Goal: Task Accomplishment & Management: Use online tool/utility

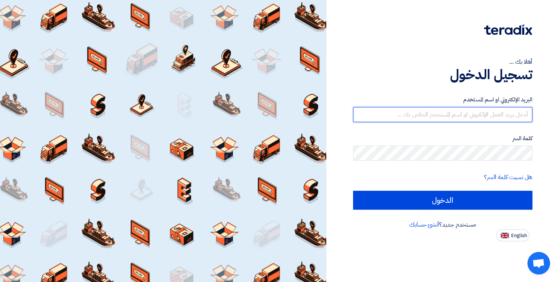
click at [519, 115] on input "text" at bounding box center [443, 114] width 180 height 15
paste input "[EMAIL_ADDRESS][DOMAIN_NAME]"
type input "[EMAIL_ADDRESS][DOMAIN_NAME]"
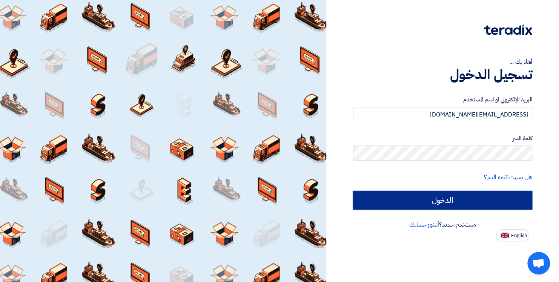
click at [434, 203] on input "الدخول" at bounding box center [443, 200] width 180 height 19
type input "Sign in"
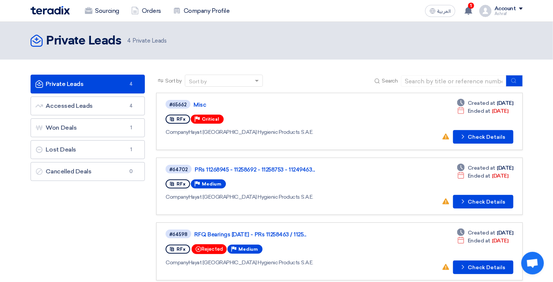
click at [119, 85] on link "Private Leads Private Leads 4" at bounding box center [88, 84] width 115 height 19
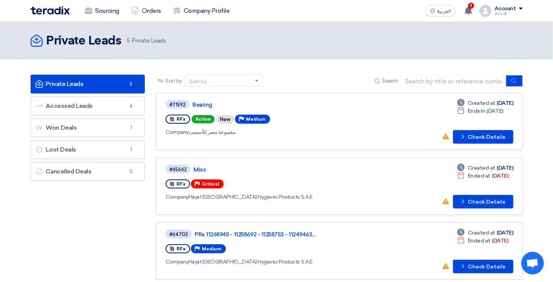
click at [517, 8] on div "Account" at bounding box center [509, 9] width 28 height 6
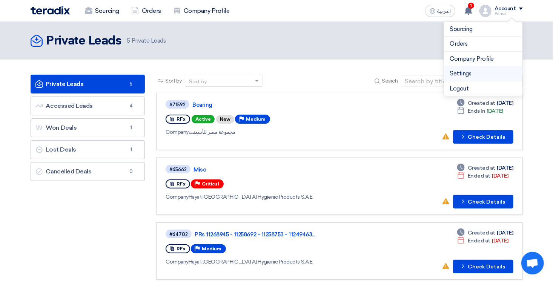
click at [467, 72] on link "Settings" at bounding box center [483, 73] width 66 height 9
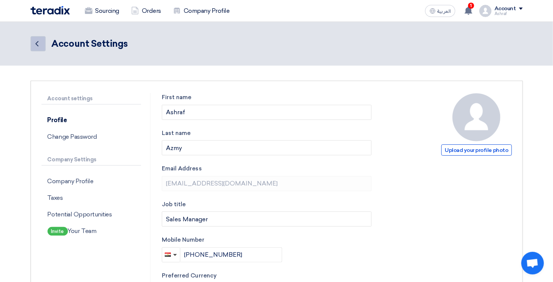
click at [39, 42] on icon "Back" at bounding box center [36, 43] width 9 height 9
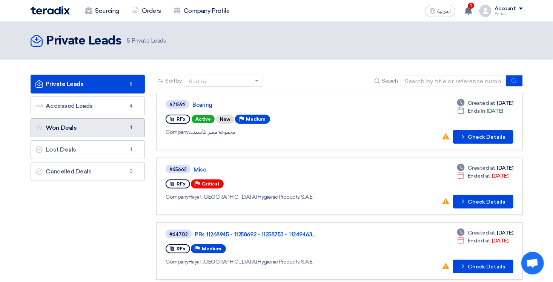
click at [74, 123] on link "Won Deals Won Deals 1" at bounding box center [88, 127] width 115 height 19
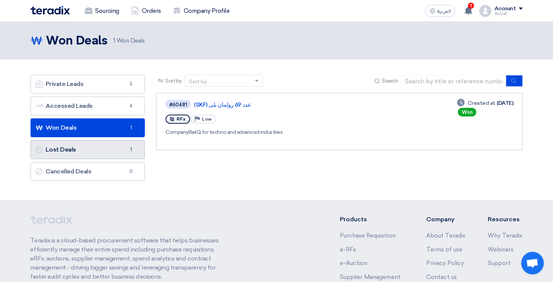
click at [77, 149] on link "Lost Deals Lost Deals 1" at bounding box center [88, 149] width 115 height 19
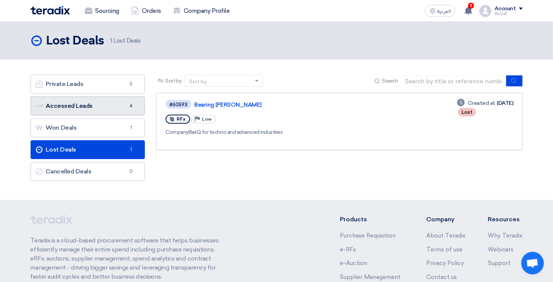
click at [75, 109] on link "Accessed Leads Accessed Leads 4" at bounding box center [88, 106] width 115 height 19
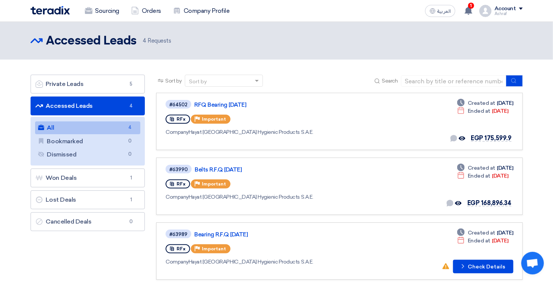
click at [75, 129] on link "All All 4" at bounding box center [88, 128] width 106 height 13
click at [222, 102] on link "RFQ Bearing [DATE]" at bounding box center [288, 105] width 189 height 7
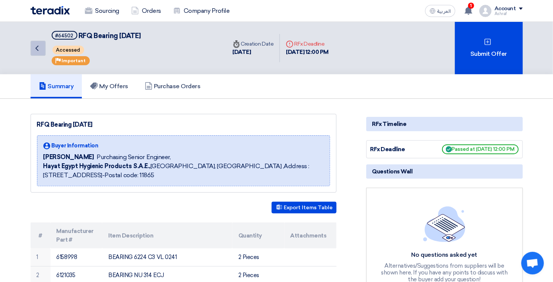
click at [41, 50] on icon "Back" at bounding box center [36, 48] width 9 height 9
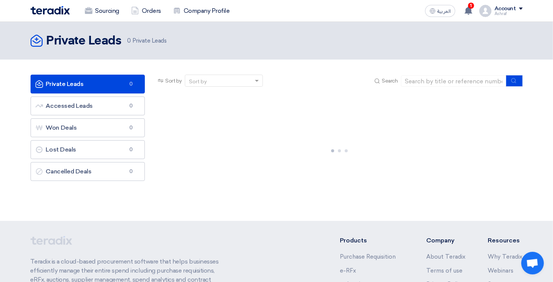
click at [91, 87] on link "Private Leads Private Leads 0" at bounding box center [88, 84] width 115 height 19
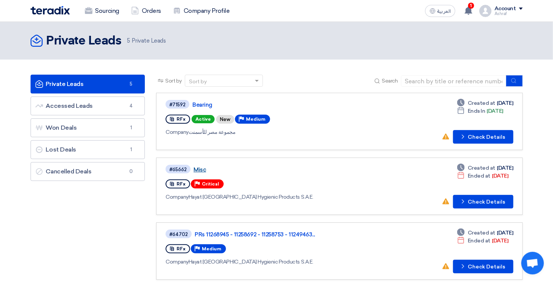
click at [199, 167] on link "Misc" at bounding box center [288, 169] width 189 height 7
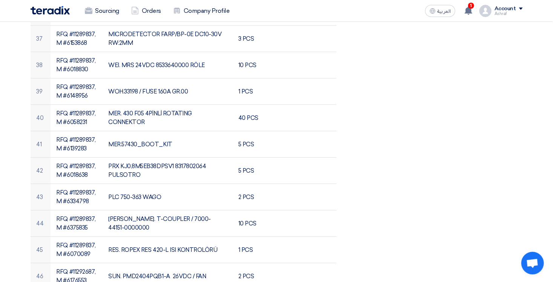
scroll to position [1359, 0]
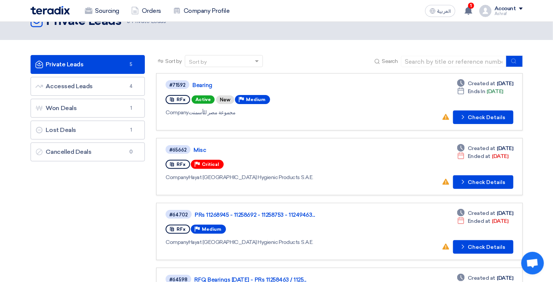
scroll to position [38, 0]
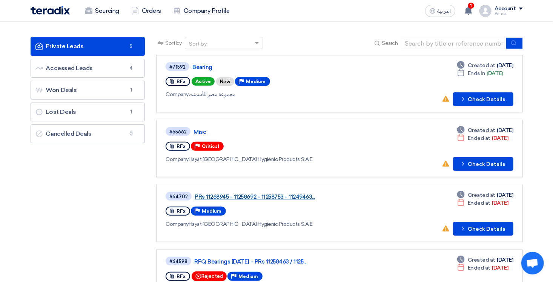
click at [216, 194] on link "PRs 11268945 - 11258692 - 11258753 - 11249463..." at bounding box center [289, 197] width 189 height 7
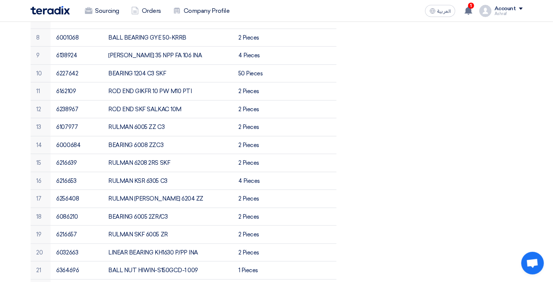
scroll to position [302, 0]
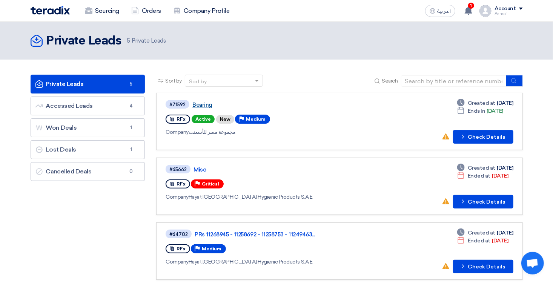
click at [197, 104] on link "Bearing" at bounding box center [286, 105] width 189 height 7
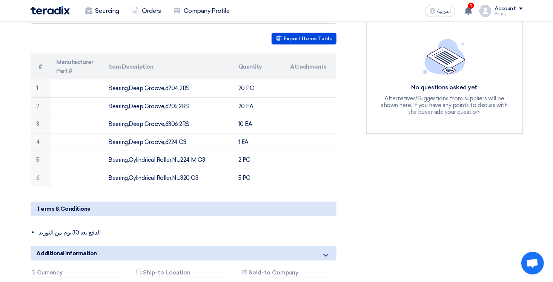
scroll to position [189, 0]
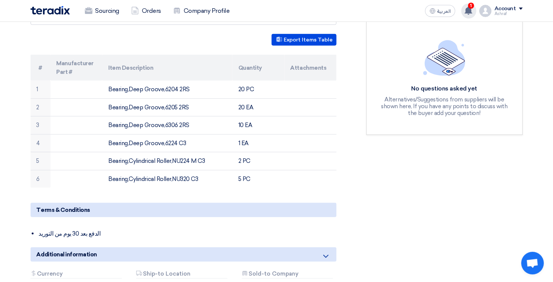
click at [471, 12] on use at bounding box center [469, 10] width 8 height 8
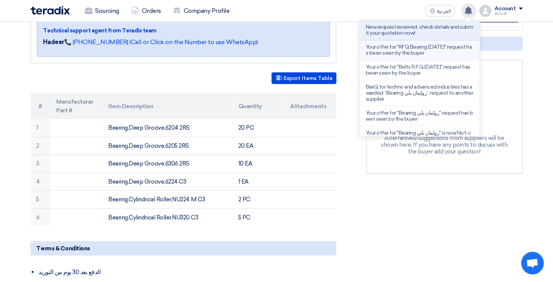
scroll to position [75, 0]
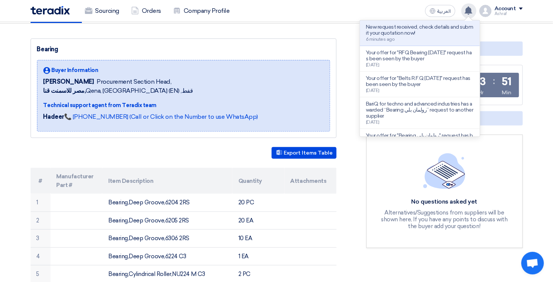
click at [466, 11] on icon at bounding box center [469, 10] width 8 height 8
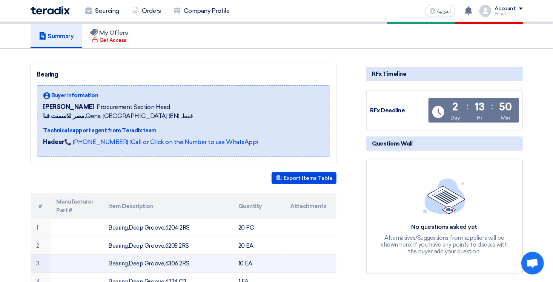
scroll to position [0, 0]
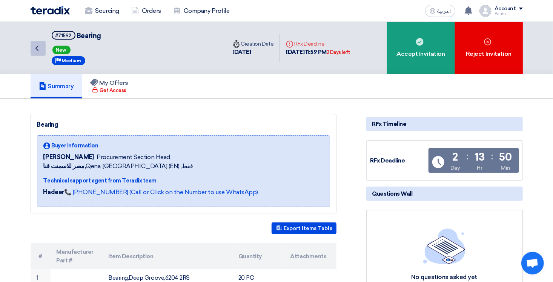
click at [41, 49] on icon "Back" at bounding box center [36, 48] width 9 height 9
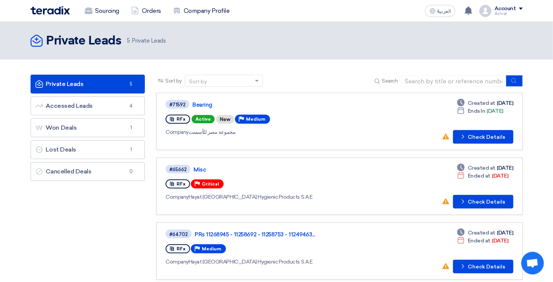
click at [505, 9] on div "Account" at bounding box center [506, 9] width 22 height 6
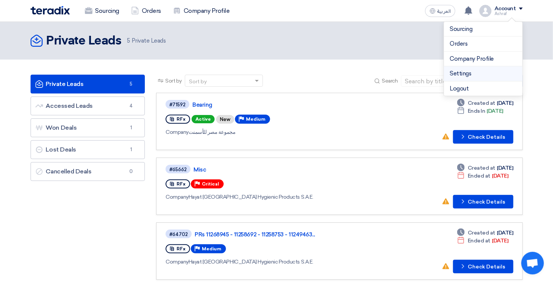
click at [465, 69] on link "Settings" at bounding box center [483, 73] width 66 height 9
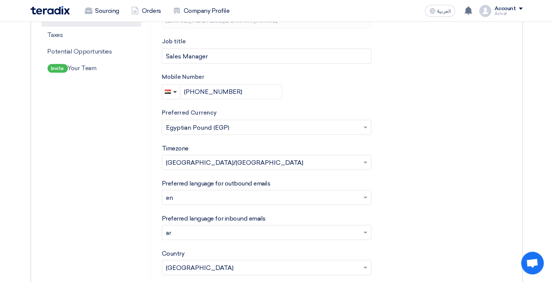
scroll to position [113, 0]
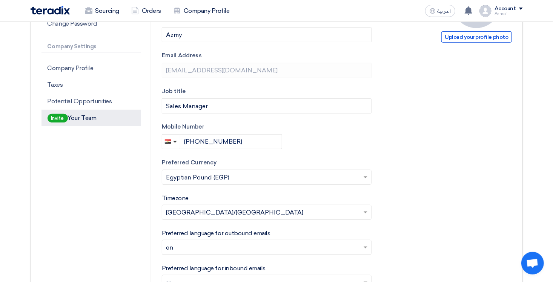
click at [85, 120] on p "Invite Your Team" at bounding box center [92, 118] width 100 height 17
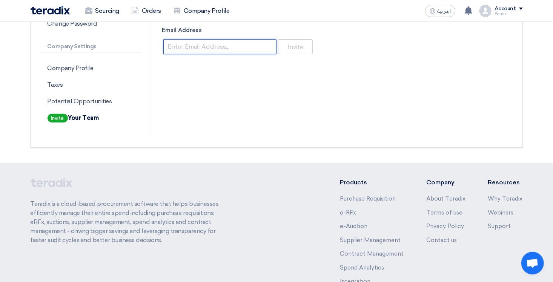
click at [186, 49] on input "Email Address" at bounding box center [219, 46] width 113 height 15
type input "botrous.mekhail@datcoegypt.com"
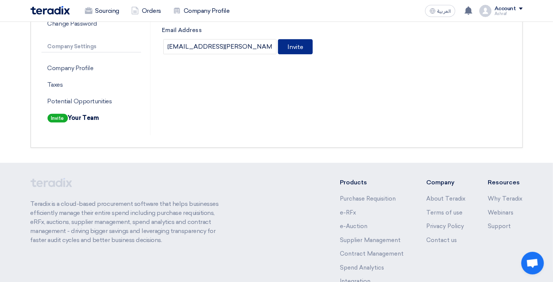
click at [299, 49] on button "Invite" at bounding box center [295, 46] width 35 height 15
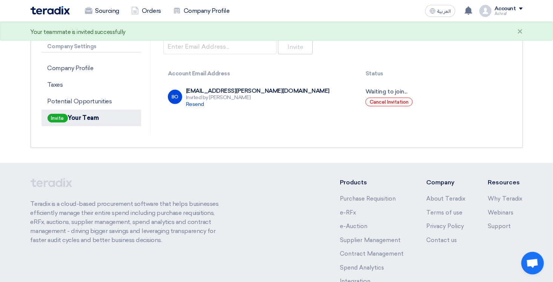
click at [100, 121] on p "Invite Your Team" at bounding box center [92, 118] width 100 height 17
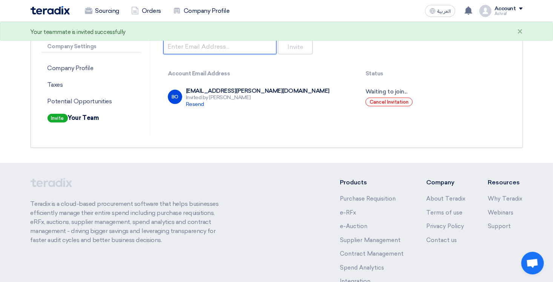
click at [195, 51] on input "Email Address" at bounding box center [219, 46] width 113 height 15
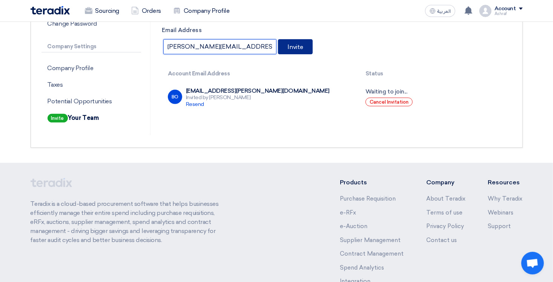
type input "[EMAIL_ADDRESS][DOMAIN_NAME]"
click at [289, 50] on button "Invite" at bounding box center [295, 46] width 35 height 15
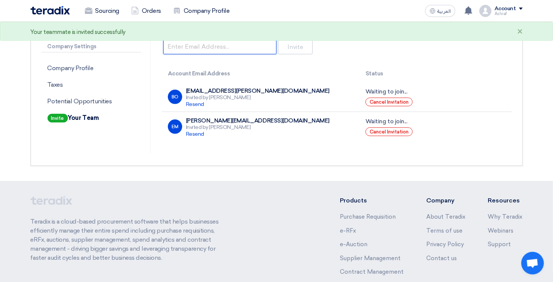
click at [185, 49] on input "Email Address" at bounding box center [219, 46] width 113 height 15
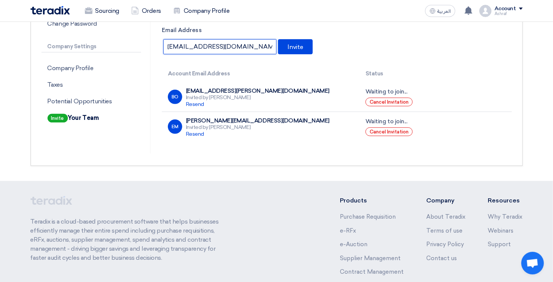
click at [180, 47] on input "moura@datcoegypt.com" at bounding box center [219, 46] width 113 height 15
type input "[EMAIL_ADDRESS][DOMAIN_NAME]"
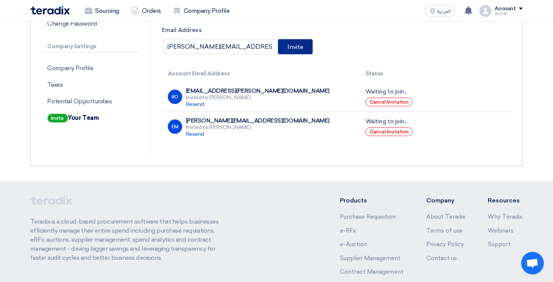
click at [303, 48] on button "Invite" at bounding box center [295, 46] width 35 height 15
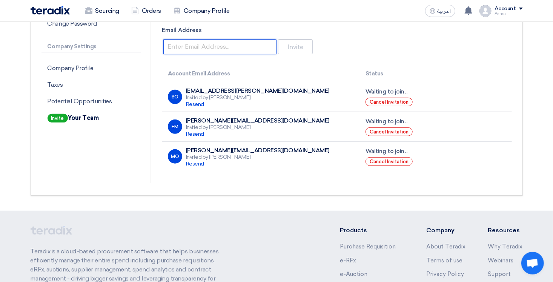
click at [215, 48] on input "Email Address" at bounding box center [219, 46] width 113 height 15
paste input "[EMAIL_ADDRESS][DOMAIN_NAME]"
type input "[EMAIL_ADDRESS][DOMAIN_NAME]"
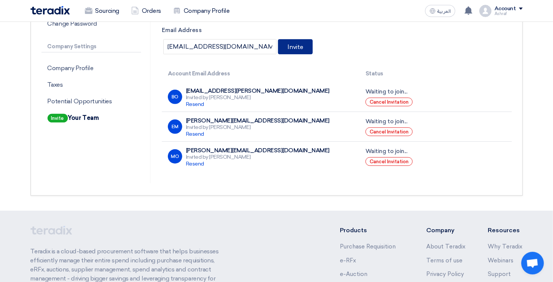
click at [302, 49] on button "Invite" at bounding box center [295, 46] width 35 height 15
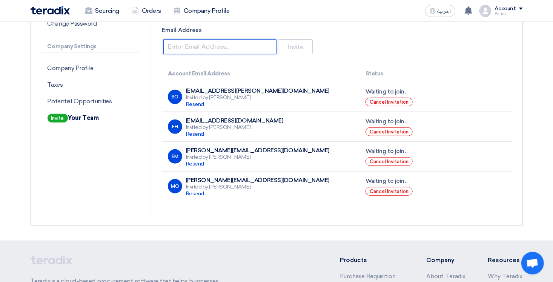
click at [186, 49] on input "Email Address" at bounding box center [219, 46] width 113 height 15
paste input "fady.fayez@datcoegypt.com"
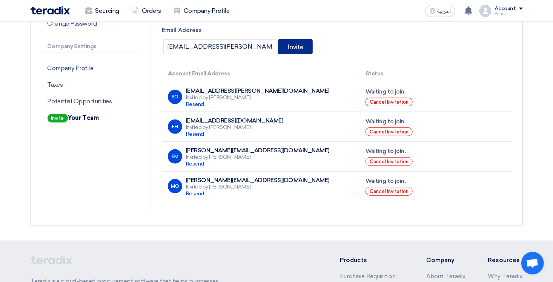
click at [294, 48] on button "Invite" at bounding box center [295, 46] width 35 height 15
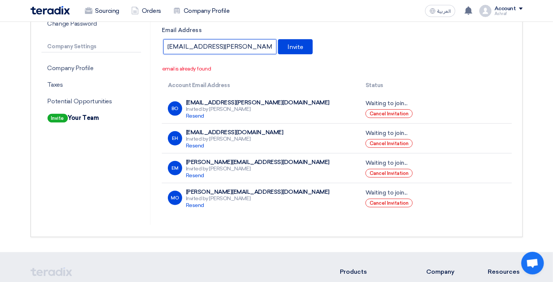
click at [194, 43] on input "fady.fayez@datcoegypt.com" at bounding box center [219, 46] width 113 height 15
paste input "ahmed.emad"
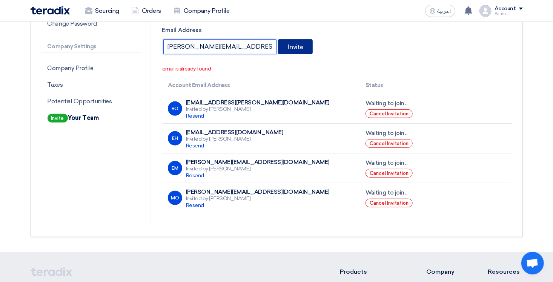
type input "[PERSON_NAME][EMAIL_ADDRESS][DOMAIN_NAME]"
click at [304, 48] on button "Invite" at bounding box center [295, 46] width 35 height 15
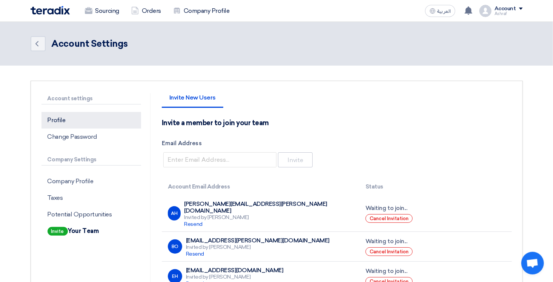
click at [64, 121] on p "Profile" at bounding box center [92, 120] width 100 height 17
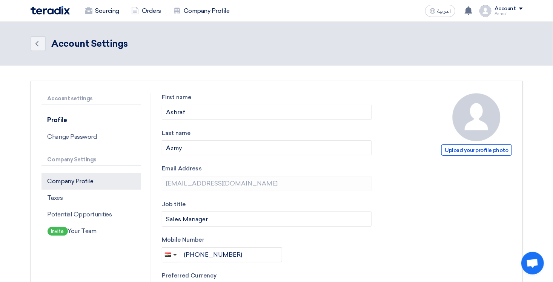
click at [74, 187] on p "Company Profile" at bounding box center [92, 181] width 100 height 17
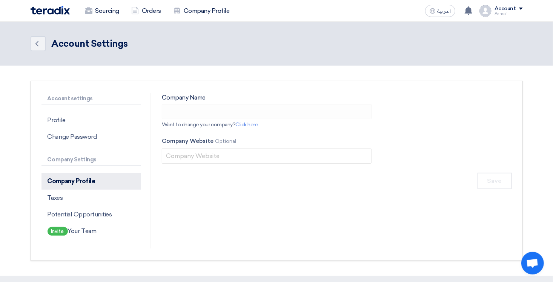
type input "[PERSON_NAME] [PERSON_NAME] مركز الخدمات الصناعية [PERSON_NAME]"
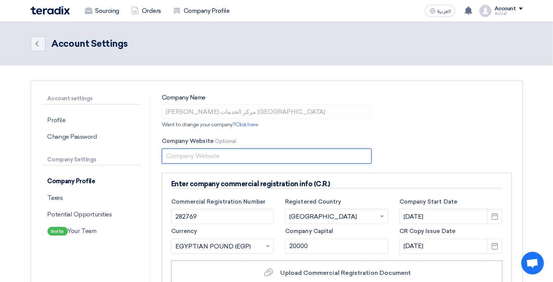
click at [199, 155] on input "text" at bounding box center [267, 156] width 210 height 15
paste input "https://datcoegypt.com/"
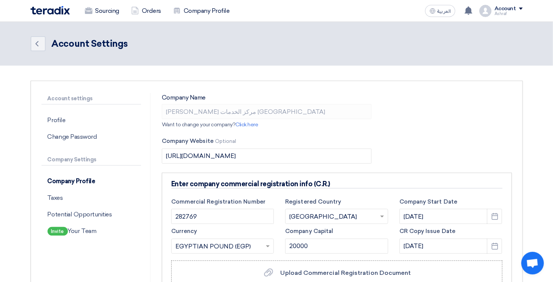
type input "datcoegypt.com"
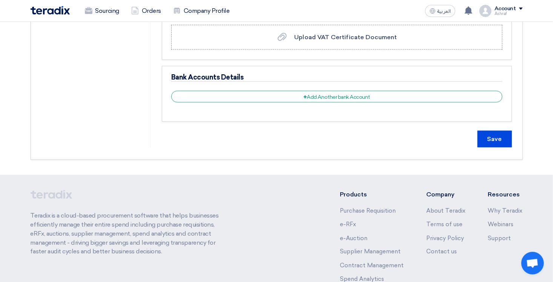
scroll to position [453, 0]
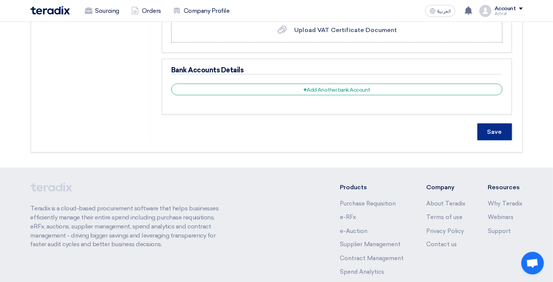
click at [484, 134] on input "Save" at bounding box center [495, 132] width 34 height 17
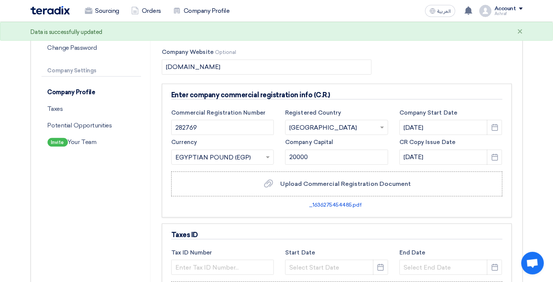
scroll to position [0, 0]
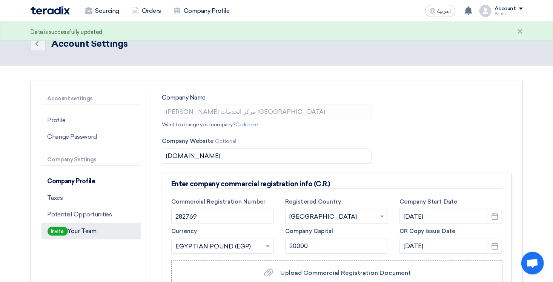
click at [92, 229] on p "Invite Your Team" at bounding box center [92, 231] width 100 height 17
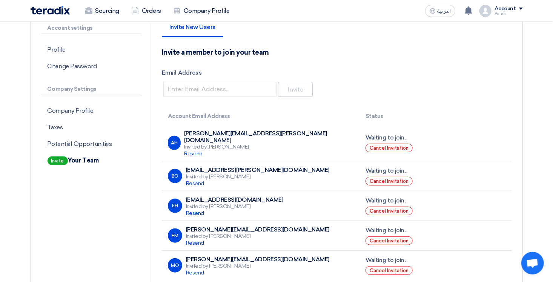
scroll to position [75, 0]
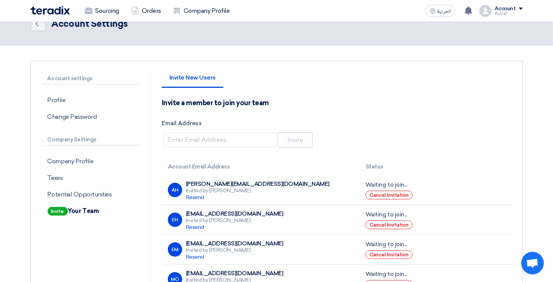
scroll to position [38, 0]
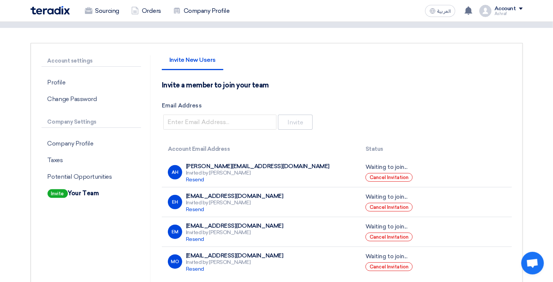
click at [498, 12] on div "Ashraf" at bounding box center [509, 14] width 28 height 4
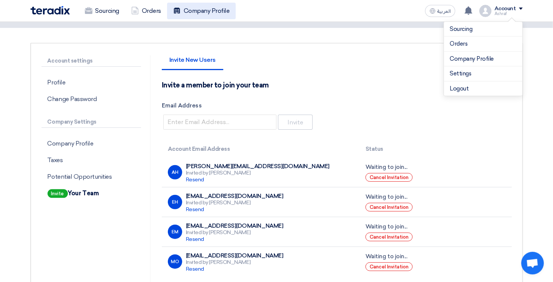
click at [196, 14] on link "Company Profile" at bounding box center [201, 11] width 69 height 17
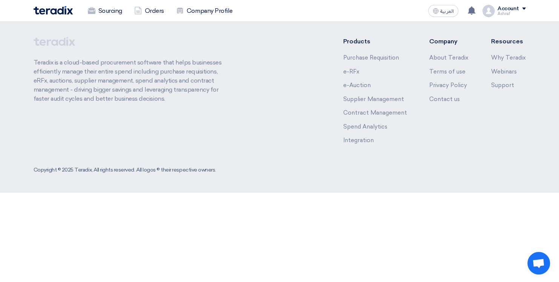
click at [310, 193] on html "Sourcing Orders Company Profile العربية ع New request received, check details a…" at bounding box center [279, 96] width 559 height 193
click at [496, 11] on div "Account Ashraf Sourcing Orders Company Profile Settings Logout" at bounding box center [504, 11] width 43 height 12
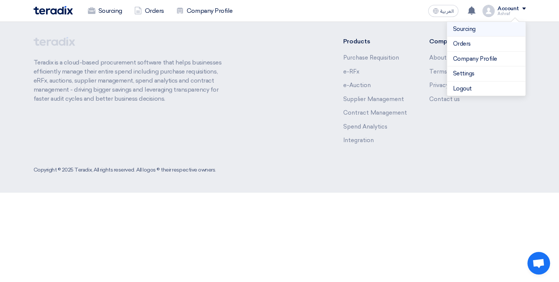
click at [468, 31] on link "Sourcing" at bounding box center [486, 29] width 66 height 9
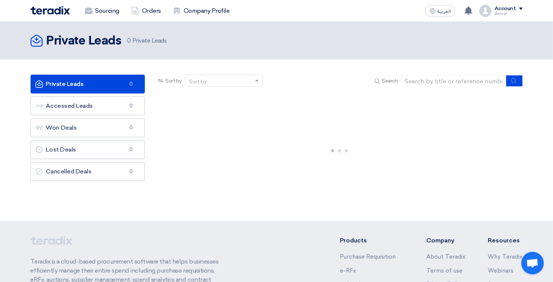
click at [108, 86] on link "Private Leads Private Leads 0" at bounding box center [88, 84] width 115 height 19
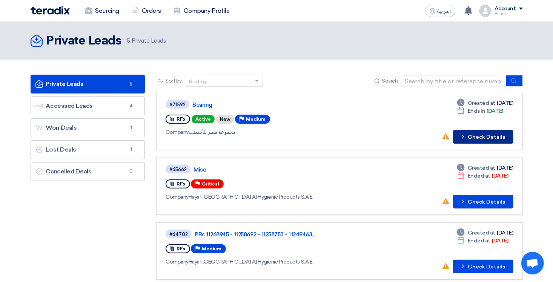
click at [480, 138] on button "Check details Check Details" at bounding box center [483, 137] width 60 height 14
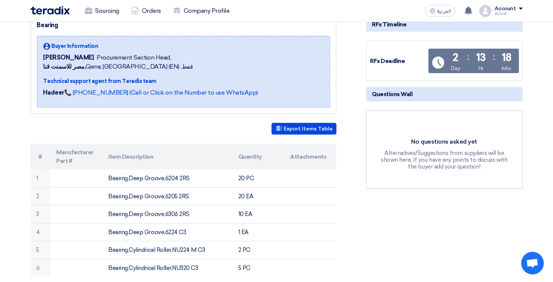
scroll to position [113, 0]
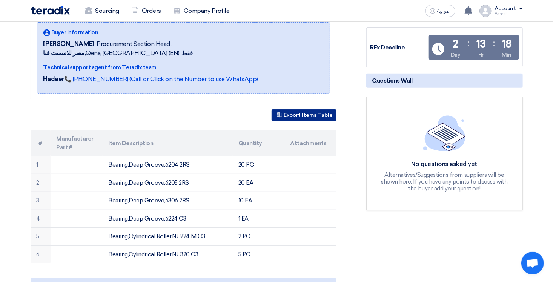
click at [304, 115] on button "Export Items Table" at bounding box center [304, 115] width 65 height 12
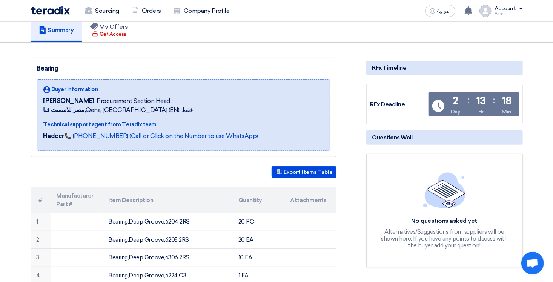
scroll to position [0, 0]
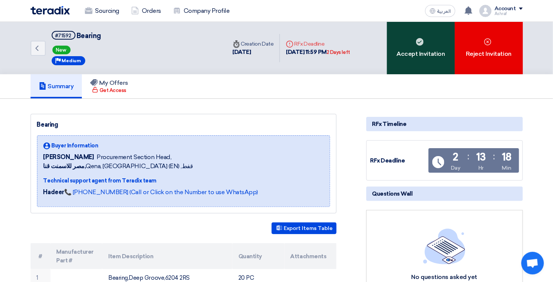
click at [426, 55] on div "Accept Invitation" at bounding box center [421, 48] width 68 height 52
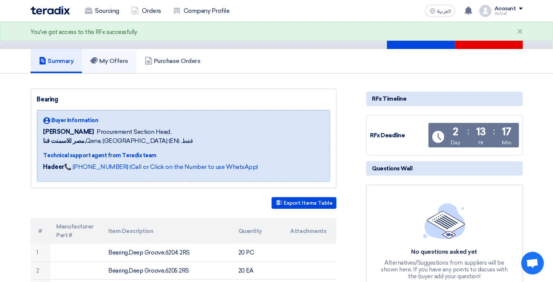
scroll to position [75, 0]
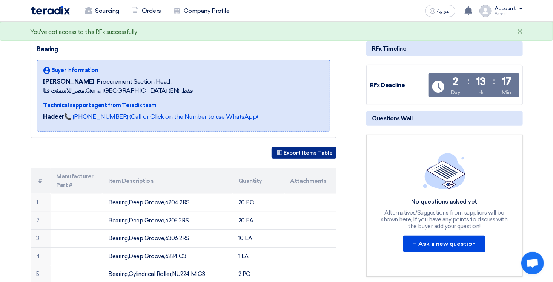
click at [299, 153] on button "Export Items Table" at bounding box center [304, 153] width 65 height 12
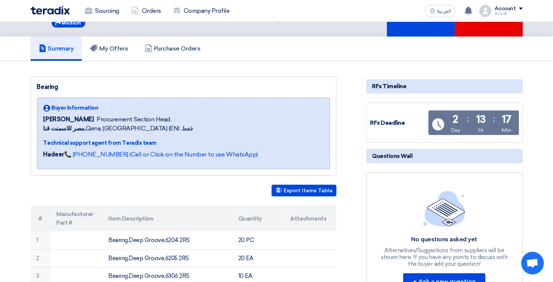
scroll to position [0, 0]
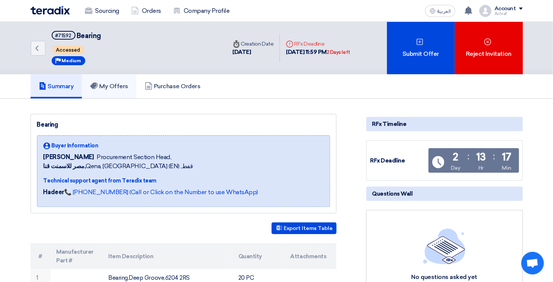
click at [117, 89] on h5 "My Offers" at bounding box center [109, 87] width 38 height 8
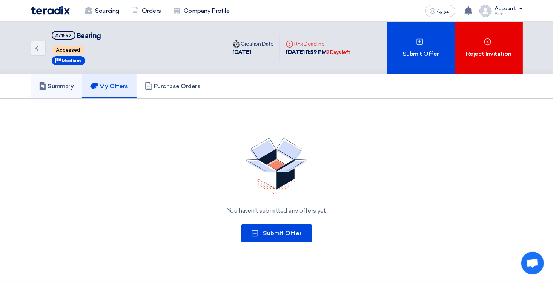
click at [60, 83] on h5 "Summary" at bounding box center [56, 87] width 35 height 8
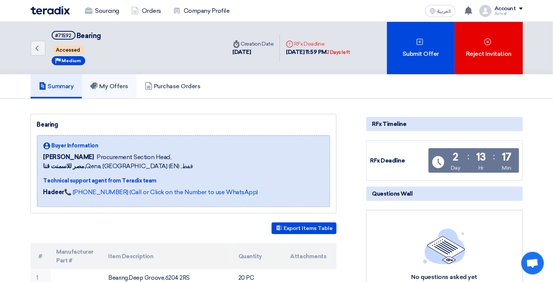
click at [103, 88] on h5 "My Offers" at bounding box center [109, 87] width 38 height 8
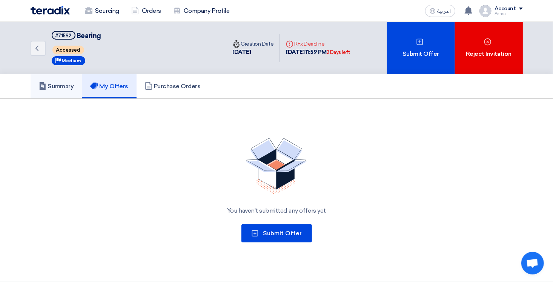
click at [59, 88] on h5 "Summary" at bounding box center [56, 87] width 35 height 8
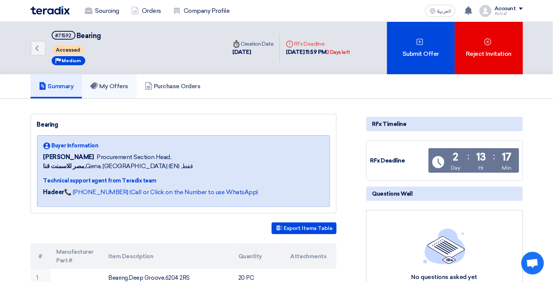
click at [111, 85] on h5 "My Offers" at bounding box center [109, 87] width 38 height 8
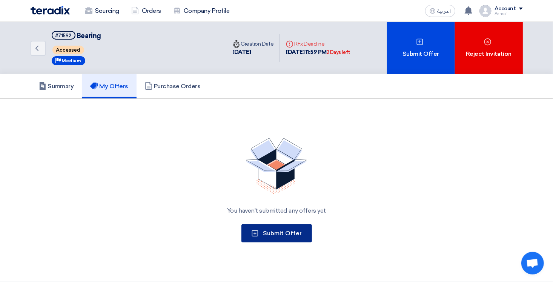
click at [272, 234] on span "Submit Offer" at bounding box center [282, 233] width 39 height 7
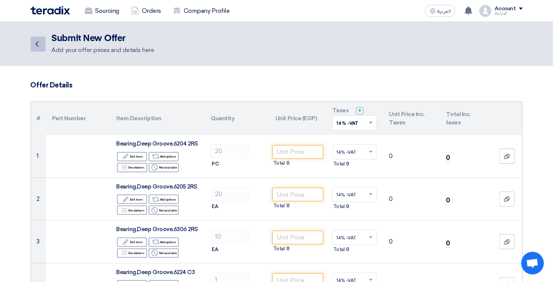
click at [36, 45] on use at bounding box center [36, 44] width 3 height 5
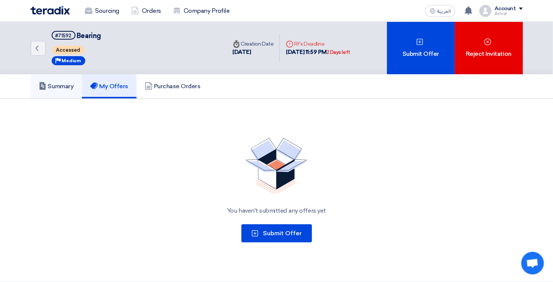
click at [63, 85] on h5 "Summary" at bounding box center [56, 87] width 35 height 8
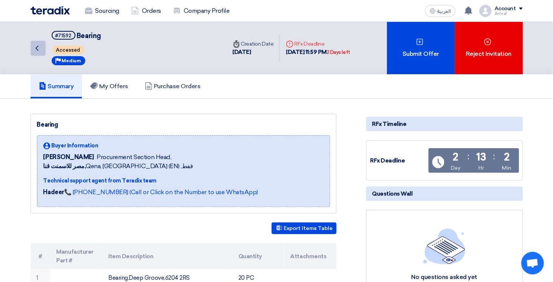
click at [37, 46] on use at bounding box center [36, 48] width 3 height 5
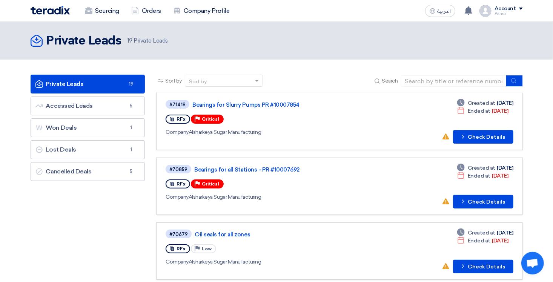
click at [100, 86] on link "Private Leads Private Leads 19" at bounding box center [88, 84] width 115 height 19
click at [91, 103] on link "Accessed Leads Accessed Leads 5" at bounding box center [88, 106] width 115 height 19
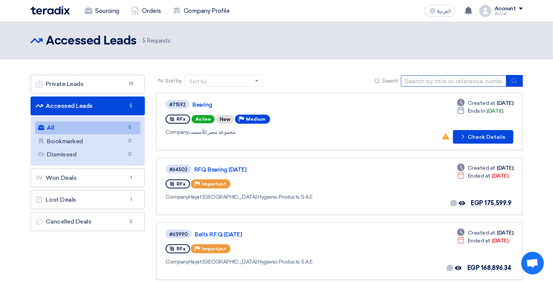
click at [438, 82] on input at bounding box center [454, 80] width 106 height 11
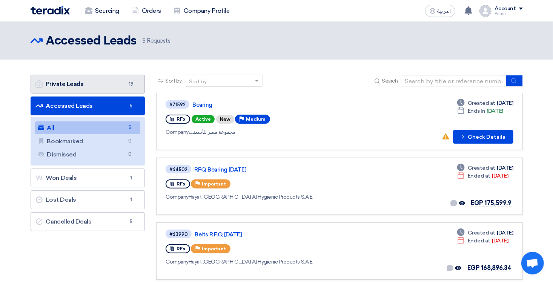
click at [94, 88] on link "Private Leads Private Leads 19" at bounding box center [88, 84] width 115 height 19
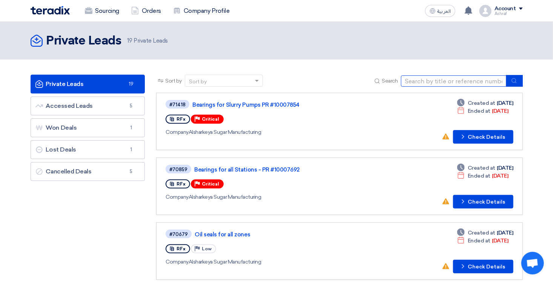
click at [431, 82] on input at bounding box center [454, 80] width 106 height 11
type input "[GEOGRAPHIC_DATA]"
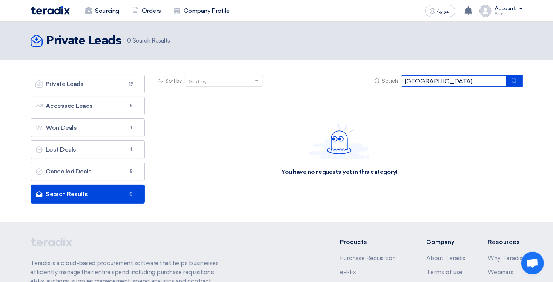
click at [436, 82] on input "[GEOGRAPHIC_DATA]" at bounding box center [454, 80] width 106 height 11
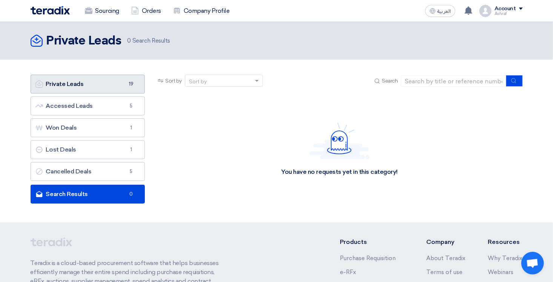
click at [82, 85] on link "Private Leads Private Leads 19" at bounding box center [88, 84] width 115 height 19
click at [111, 89] on link "Private Leads Private Leads 19" at bounding box center [88, 84] width 115 height 19
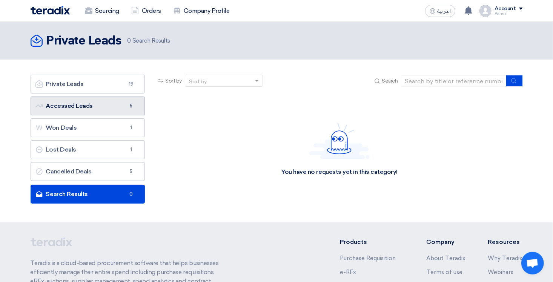
click at [86, 111] on link "Accessed Leads Accessed Leads 5" at bounding box center [88, 106] width 115 height 19
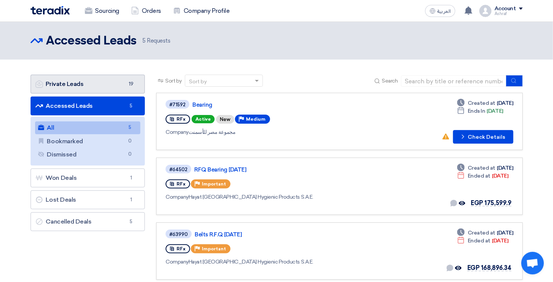
click at [82, 84] on link "Private Leads Private Leads 19" at bounding box center [88, 84] width 115 height 19
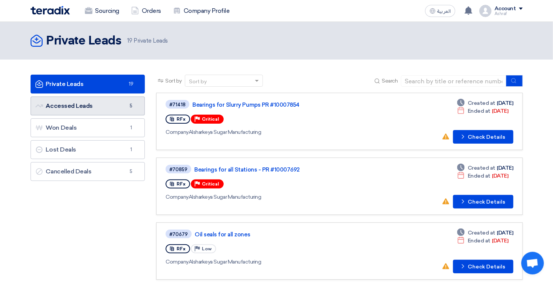
click at [92, 105] on link "Accessed Leads Accessed Leads 5" at bounding box center [88, 106] width 115 height 19
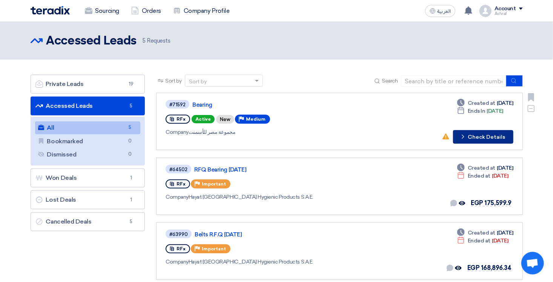
click at [480, 135] on button "Check details Check Details" at bounding box center [483, 137] width 60 height 14
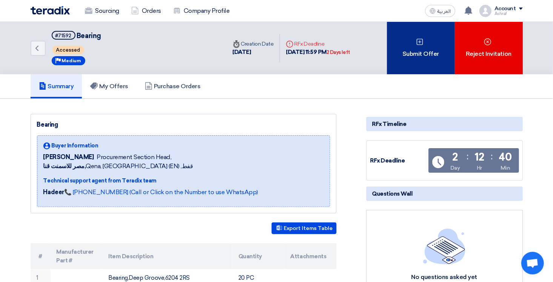
click at [427, 51] on div "Submit Offer" at bounding box center [421, 48] width 68 height 52
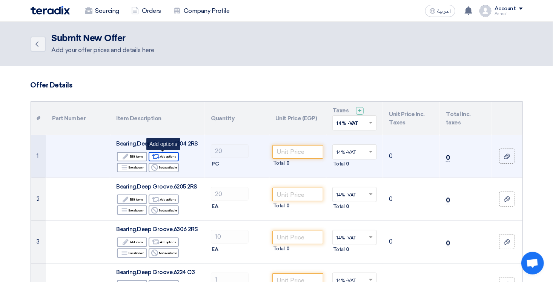
click at [162, 159] on div "Alternative Add options" at bounding box center [164, 156] width 30 height 9
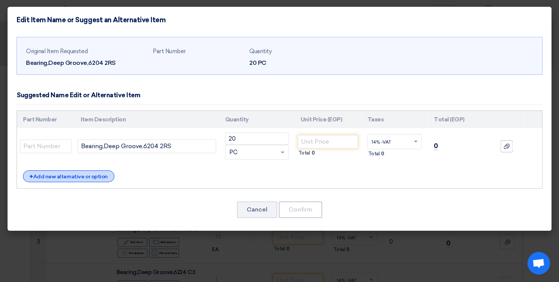
click at [87, 179] on div "+ Add new alternative or option" at bounding box center [68, 177] width 91 height 12
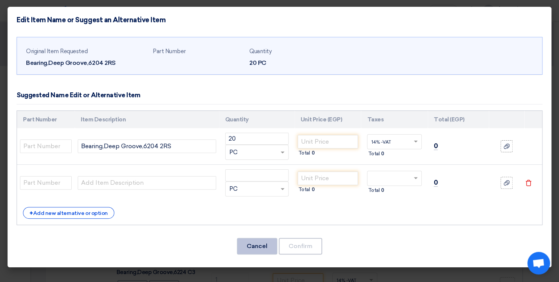
click at [252, 246] on button "Cancel" at bounding box center [257, 246] width 40 height 17
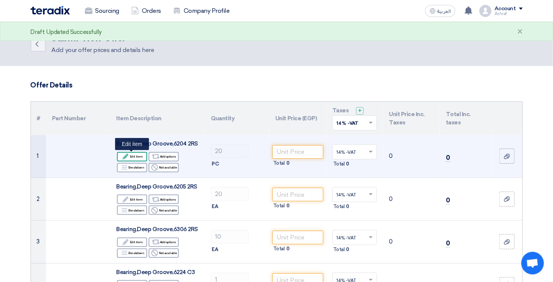
click at [133, 155] on div "Edit Edit item" at bounding box center [132, 156] width 30 height 9
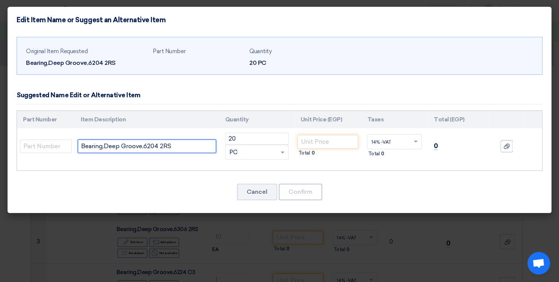
click at [140, 145] on input "Bearing,Deep Groove,6204 2RS" at bounding box center [147, 147] width 139 height 14
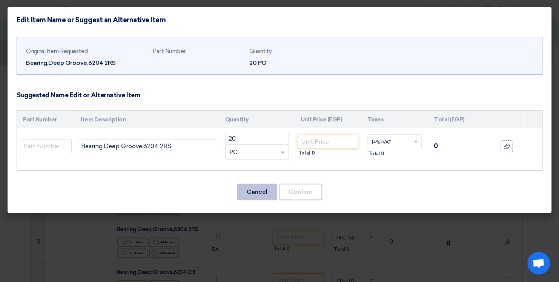
click at [259, 189] on button "Cancel" at bounding box center [257, 192] width 40 height 17
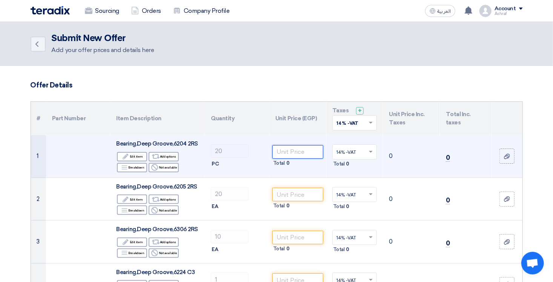
click at [291, 155] on input "number" at bounding box center [297, 152] width 51 height 14
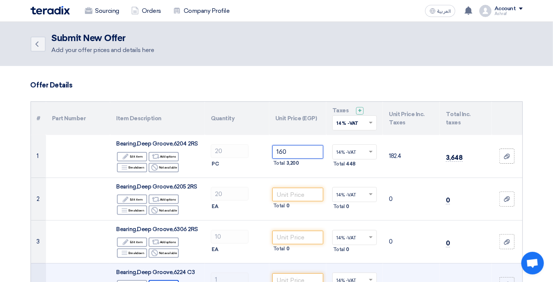
type input "160"
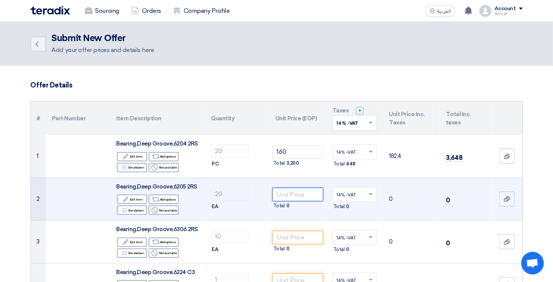
click at [290, 196] on input "number" at bounding box center [297, 195] width 51 height 14
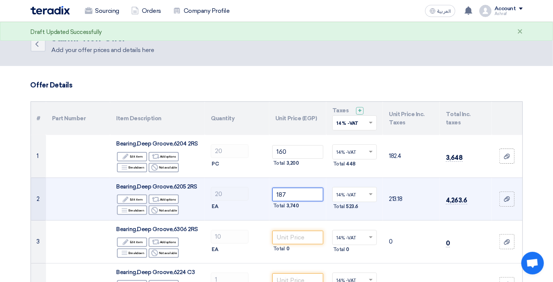
type input "187"
click at [255, 219] on td "20 EA" at bounding box center [237, 199] width 65 height 43
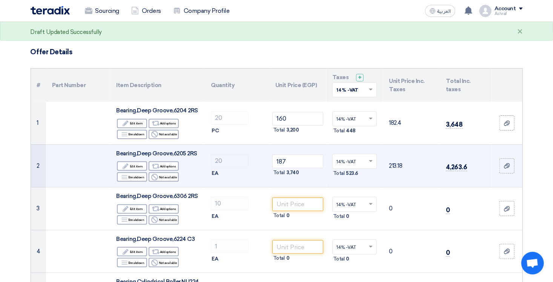
scroll to position [38, 0]
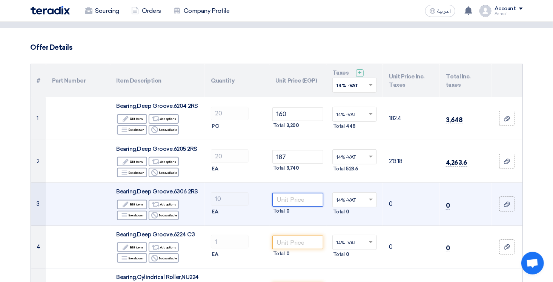
click at [287, 202] on input "number" at bounding box center [297, 200] width 51 height 14
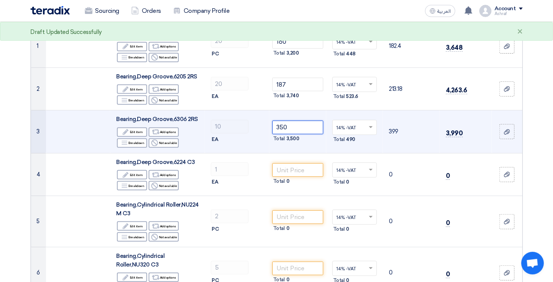
scroll to position [113, 0]
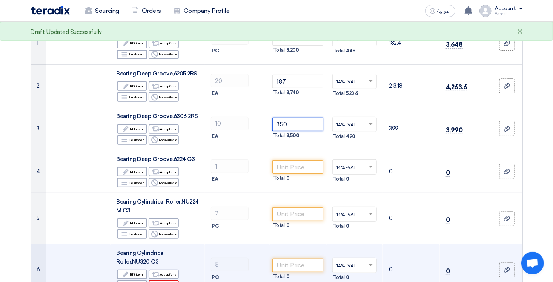
type input "350"
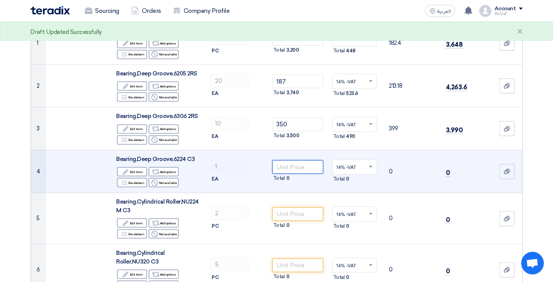
click at [287, 169] on input "number" at bounding box center [297, 167] width 51 height 14
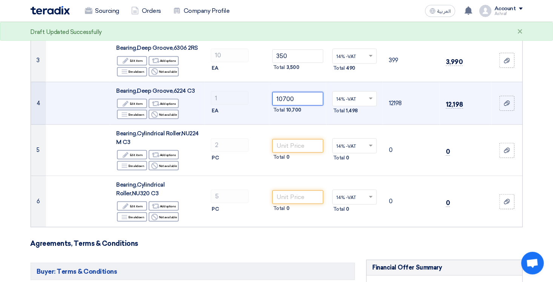
scroll to position [189, 0]
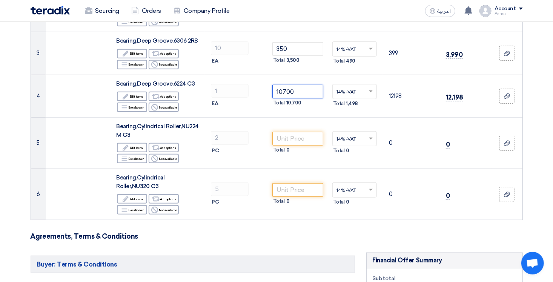
type input "10700"
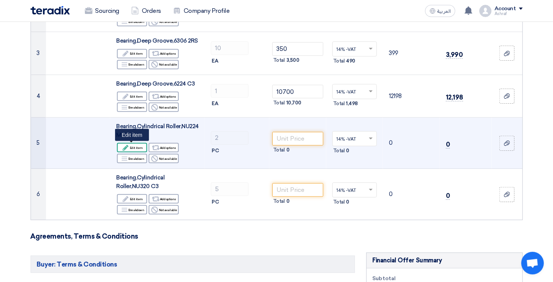
click at [139, 149] on div "Edit Edit item" at bounding box center [132, 147] width 30 height 9
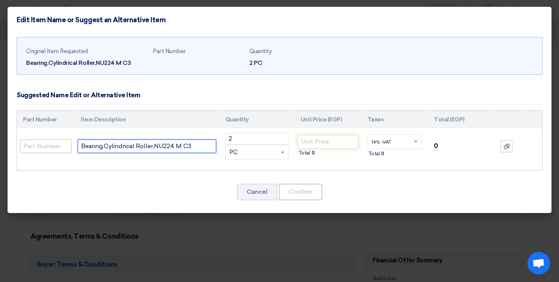
drag, startPoint x: 194, startPoint y: 146, endPoint x: 65, endPoint y: 143, distance: 129.1
click at [65, 143] on tr "Bearing,Cylindrical Roller,NU224 M C3 2 RFQ_STEP1.ITEMS.2.TYPE_PLACEHOLDER ×" at bounding box center [279, 146] width 525 height 36
type input "آ"
type input "NU 224 ECM/C3"
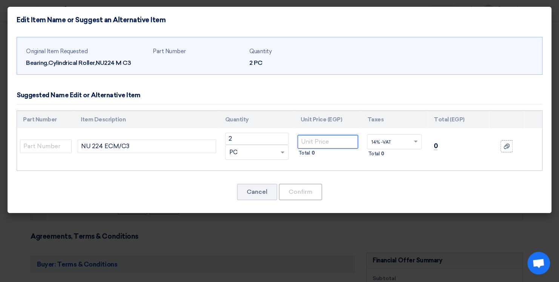
click at [319, 143] on input "number" at bounding box center [328, 142] width 61 height 14
type input "22300"
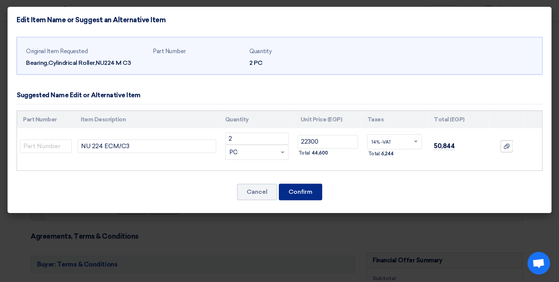
click at [311, 195] on button "Confirm" at bounding box center [300, 192] width 43 height 17
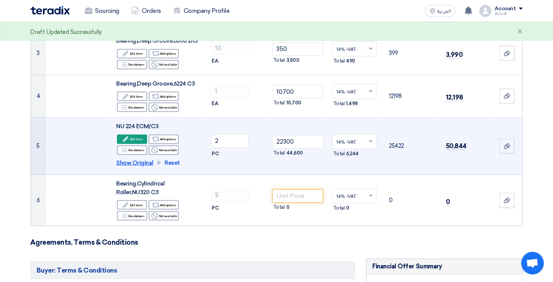
click at [136, 163] on span "Show Original" at bounding box center [134, 163] width 37 height 9
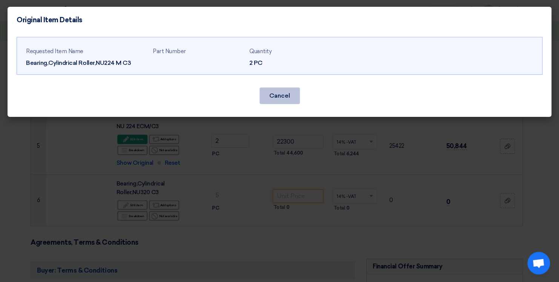
click at [273, 98] on button "Cancel" at bounding box center [280, 96] width 40 height 17
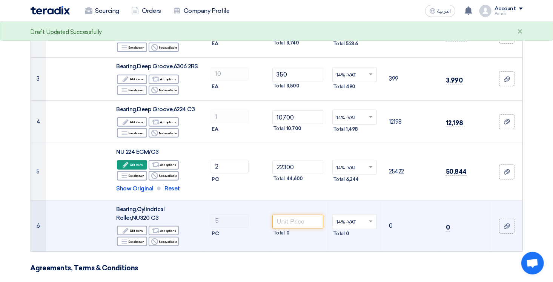
scroll to position [151, 0]
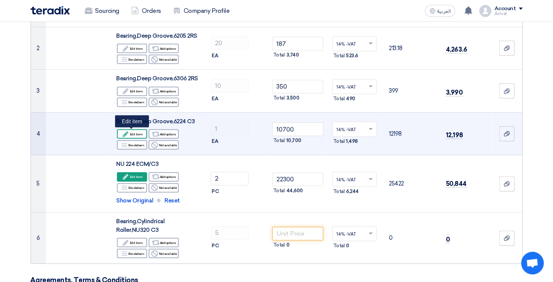
click at [138, 134] on div "Edit Edit item" at bounding box center [132, 133] width 30 height 9
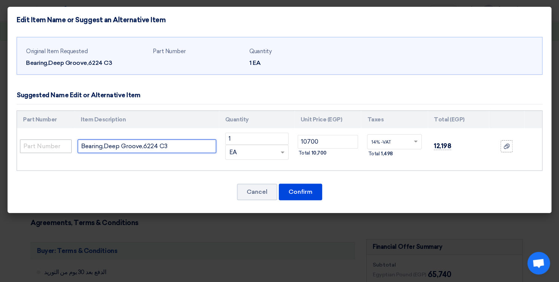
drag, startPoint x: 177, startPoint y: 146, endPoint x: 66, endPoint y: 143, distance: 110.6
click at [66, 143] on tr "Bearing,Deep Groove,6224 C3 1 RFQ_STEP1.ITEMS.2.TYPE_PLACEHOLDER × EA" at bounding box center [279, 146] width 525 height 36
type input "6224/C3"
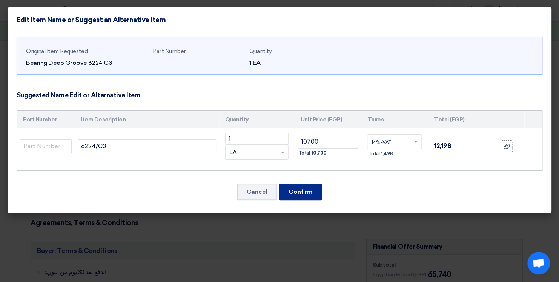
click at [290, 192] on button "Confirm" at bounding box center [300, 192] width 43 height 17
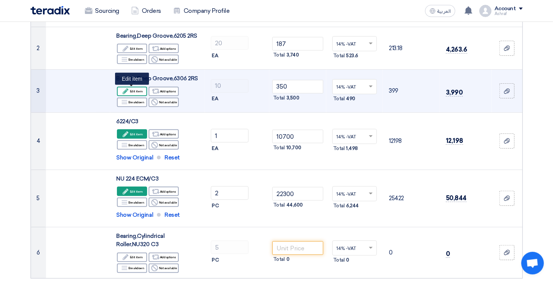
click at [138, 89] on div "Edit Edit item" at bounding box center [132, 91] width 30 height 9
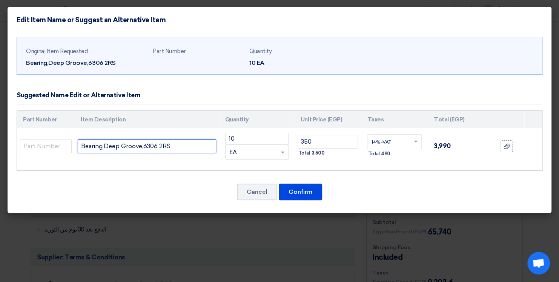
click at [164, 146] on input "Bearing,Deep Groove,6306 2RS" at bounding box center [147, 147] width 139 height 14
paste input "6306-2RS1"
type input "6306-2RS1"
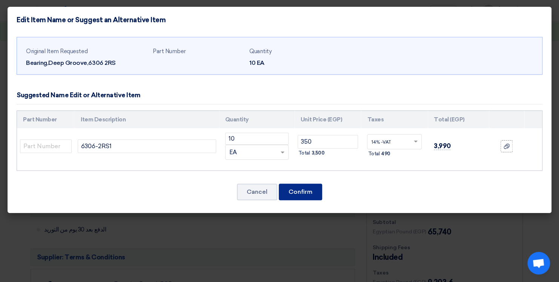
click at [301, 191] on button "Confirm" at bounding box center [300, 192] width 43 height 17
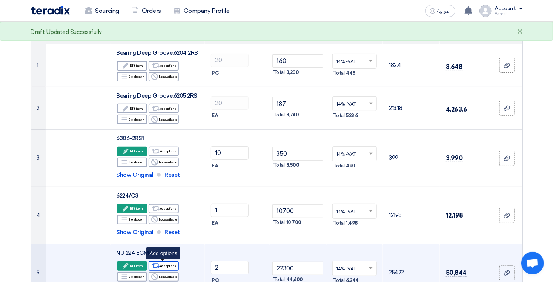
scroll to position [75, 0]
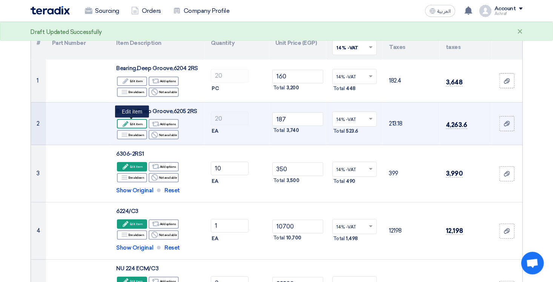
click at [138, 123] on div "Edit Edit item" at bounding box center [132, 123] width 30 height 9
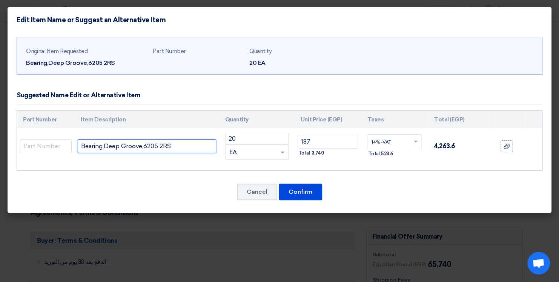
click at [174, 145] on input "Bearing,Deep Groove,6205 2RS" at bounding box center [147, 147] width 139 height 14
paste input "6205-2RSH"
type input "6205-2RSH"
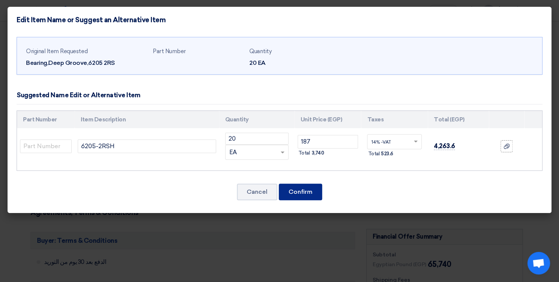
click at [296, 187] on button "Confirm" at bounding box center [300, 192] width 43 height 17
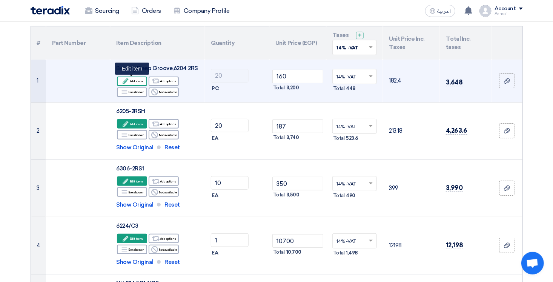
click at [140, 82] on div "Edit Edit item" at bounding box center [132, 81] width 30 height 9
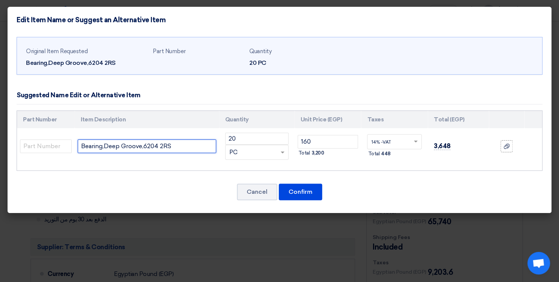
click at [149, 145] on input "Bearing,Deep Groove,6204 2RS" at bounding box center [147, 147] width 139 height 14
paste input "6204-2RSH"
type input "6204-2RSH"
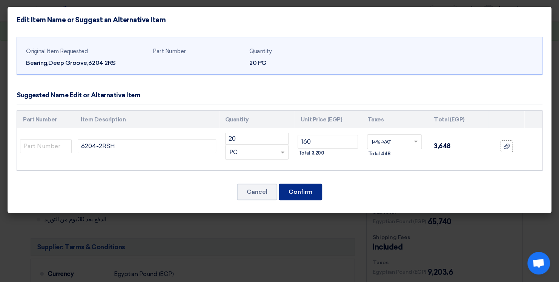
click at [287, 189] on button "Confirm" at bounding box center [300, 192] width 43 height 17
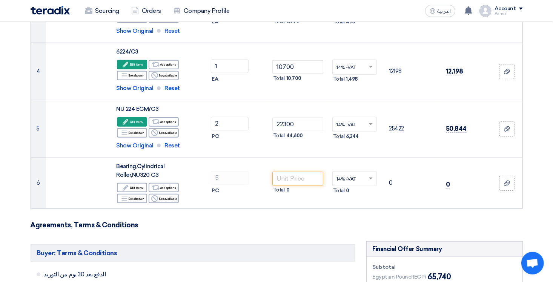
scroll to position [302, 0]
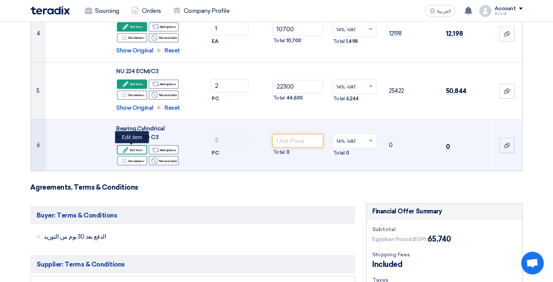
click at [140, 151] on div "Edit Edit item" at bounding box center [132, 149] width 30 height 9
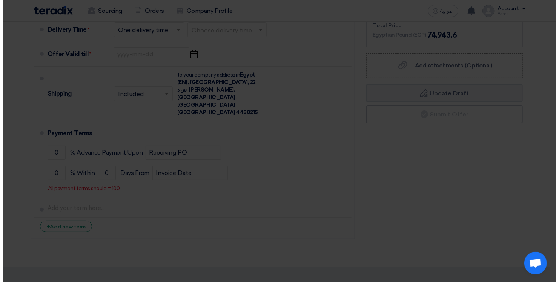
scroll to position [187, 0]
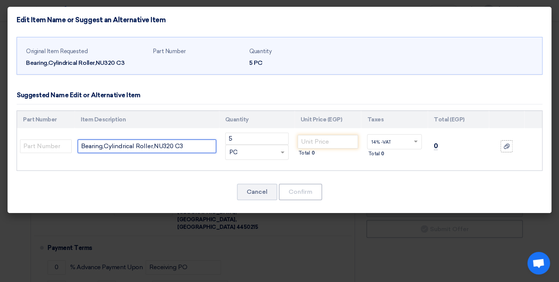
click at [177, 142] on input "Bearing,Cylindrical Roller,NU320 C3" at bounding box center [147, 147] width 139 height 14
paste input "NU 320 ECP/"
type input "NU 320 ECP/C3"
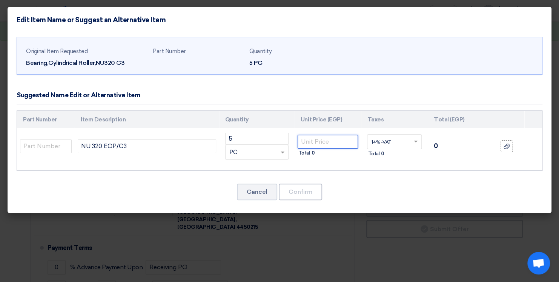
click at [319, 142] on input "number" at bounding box center [328, 142] width 61 height 14
type input "17200"
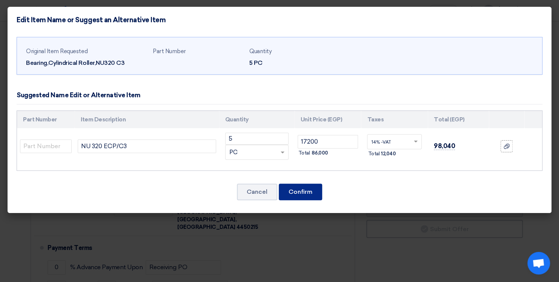
click at [301, 192] on button "Confirm" at bounding box center [300, 192] width 43 height 17
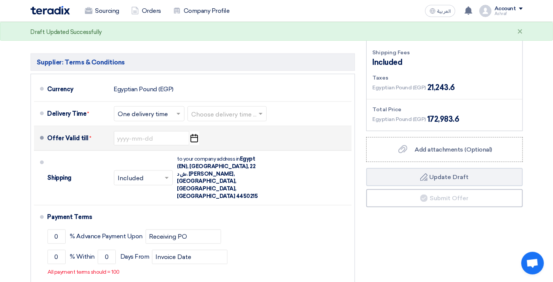
scroll to position [517, 0]
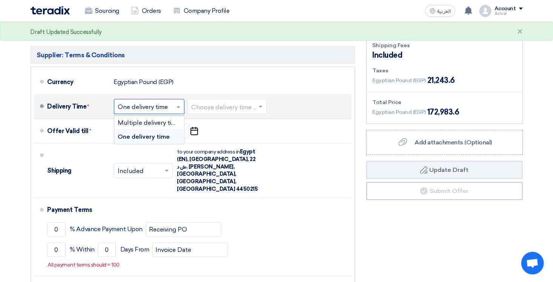
click at [177, 104] on span at bounding box center [179, 107] width 9 height 8
click at [159, 121] on span "Multiple delivery times" at bounding box center [150, 122] width 65 height 7
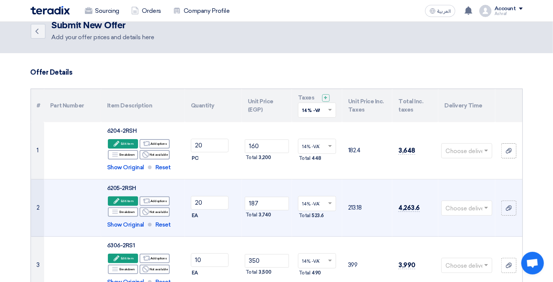
scroll to position [0, 0]
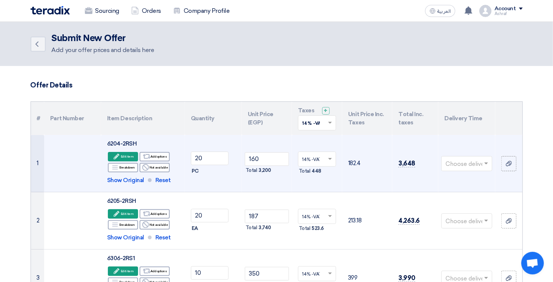
click at [489, 162] on span at bounding box center [487, 163] width 9 height 9
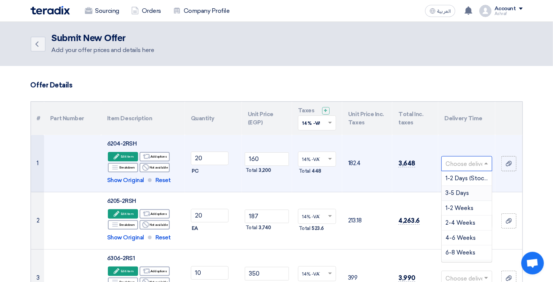
click at [460, 192] on span "3-5 Days" at bounding box center [457, 193] width 23 height 7
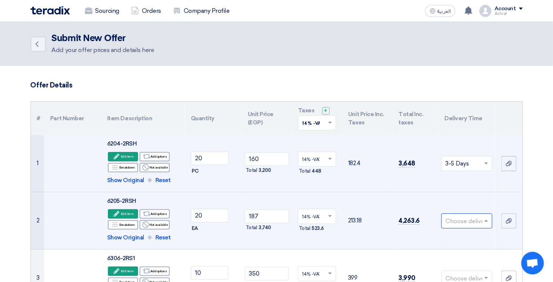
click at [474, 221] on input "text" at bounding box center [463, 221] width 35 height 12
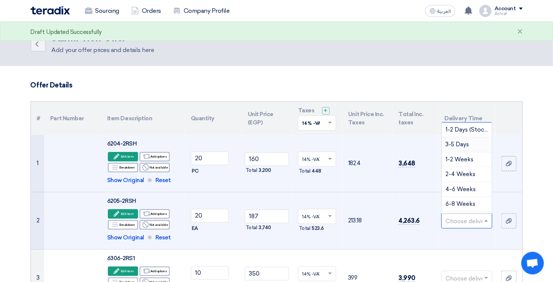
click at [460, 143] on span "3-5 Days" at bounding box center [457, 144] width 23 height 7
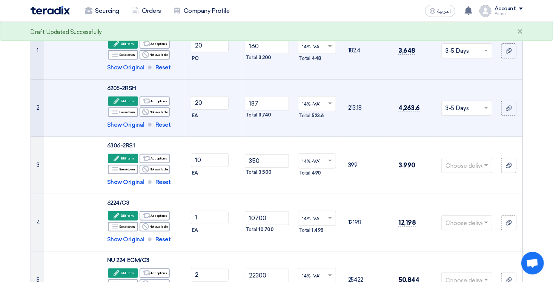
scroll to position [113, 0]
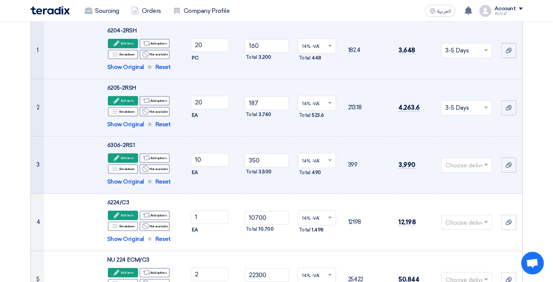
click at [485, 162] on span at bounding box center [487, 165] width 9 height 9
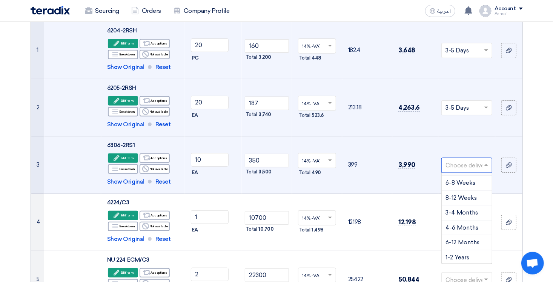
scroll to position [72, 0]
click at [460, 206] on div "3-4 Months" at bounding box center [467, 212] width 50 height 15
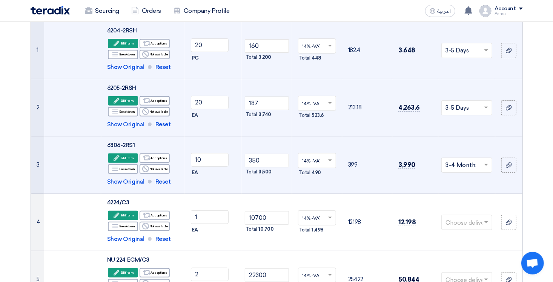
click at [473, 166] on input "text" at bounding box center [463, 166] width 35 height 12
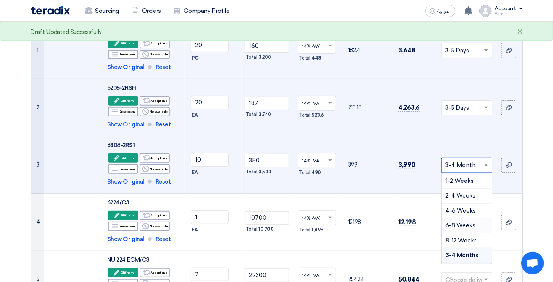
scroll to position [66, 0]
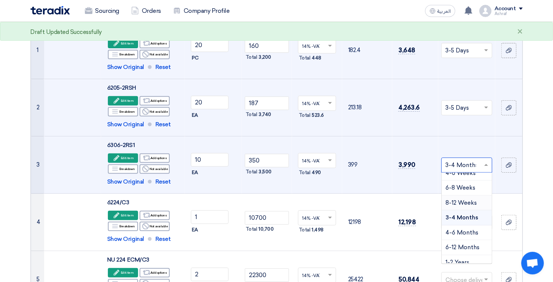
click at [458, 201] on span "8-12 Weeks" at bounding box center [461, 203] width 31 height 7
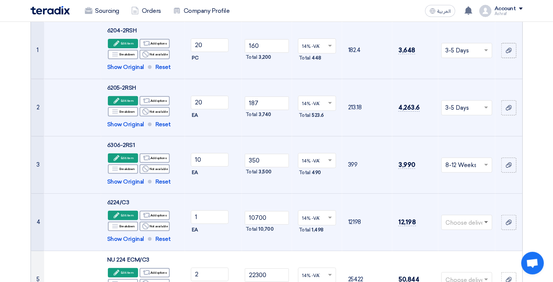
click at [485, 222] on span at bounding box center [487, 223] width 4 height 3
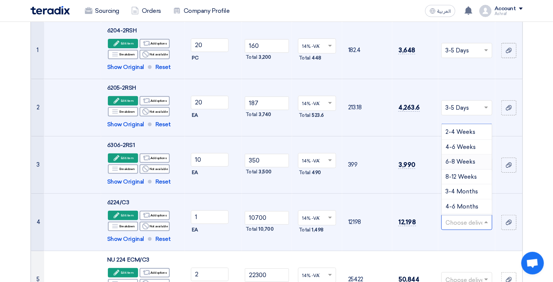
scroll to position [72, 0]
click at [458, 150] on span "8-12 Weeks" at bounding box center [461, 148] width 31 height 7
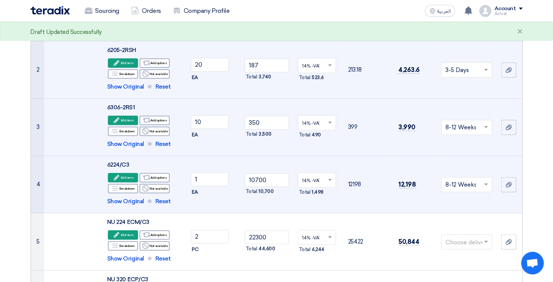
scroll to position [189, 0]
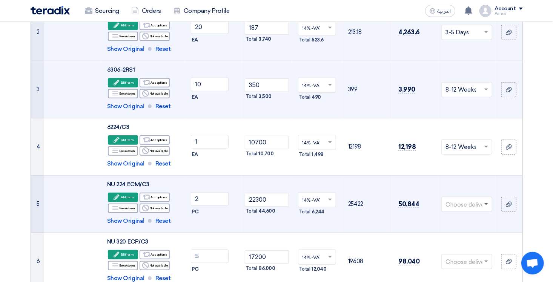
click at [485, 205] on span at bounding box center [487, 204] width 9 height 9
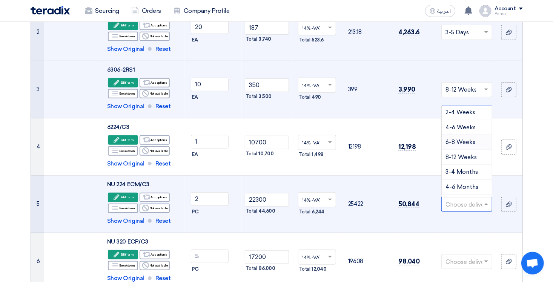
scroll to position [72, 0]
click at [463, 131] on span "8-12 Weeks" at bounding box center [461, 130] width 31 height 7
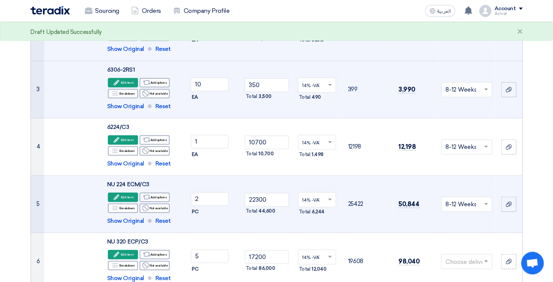
scroll to position [226, 0]
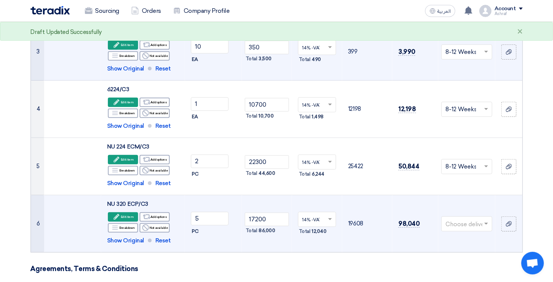
click at [472, 226] on input "text" at bounding box center [463, 225] width 35 height 12
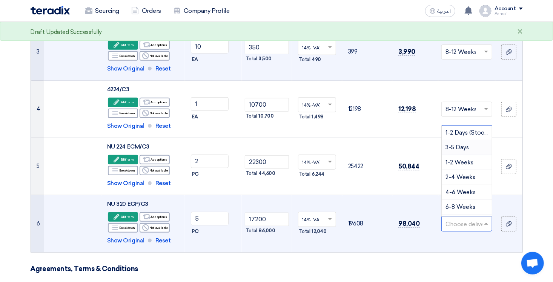
click at [465, 150] on span "3-5 Days" at bounding box center [457, 147] width 23 height 7
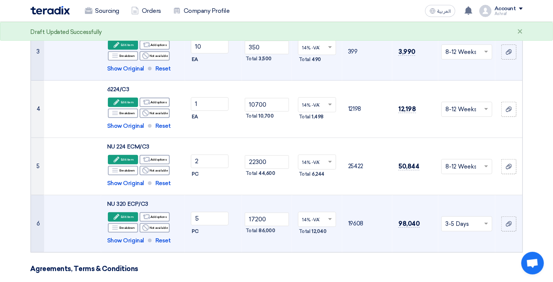
click at [423, 247] on td "98,040" at bounding box center [415, 223] width 46 height 57
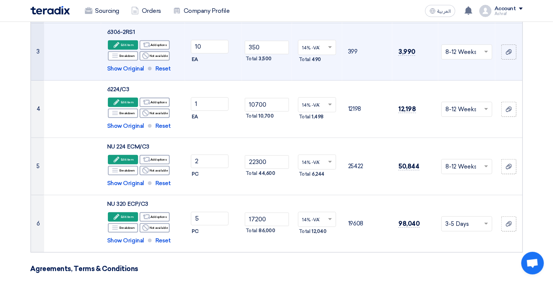
click at [480, 168] on input "text" at bounding box center [463, 167] width 35 height 12
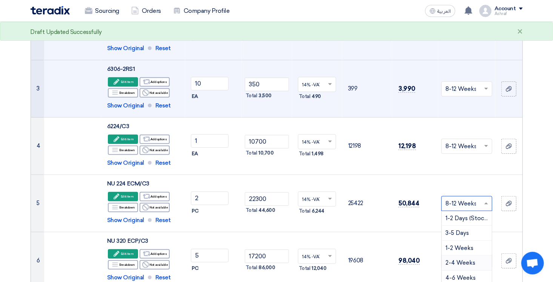
scroll to position [151, 0]
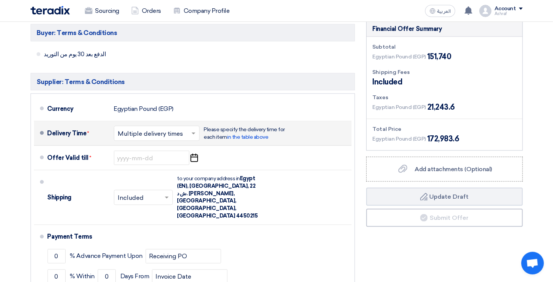
scroll to position [453, 0]
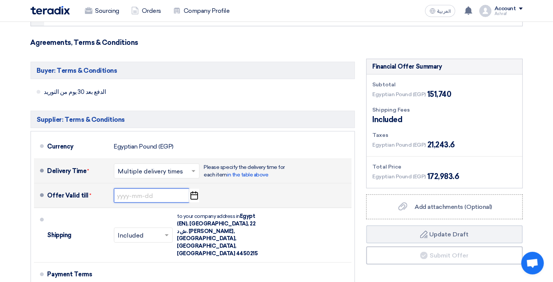
click at [141, 195] on input at bounding box center [151, 196] width 75 height 14
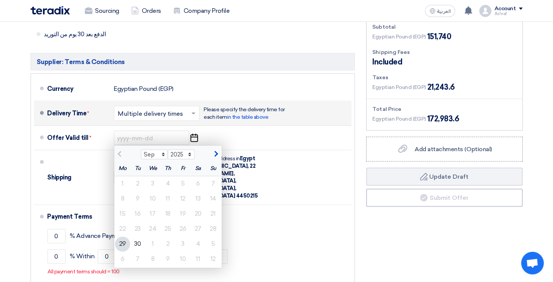
scroll to position [528, 0]
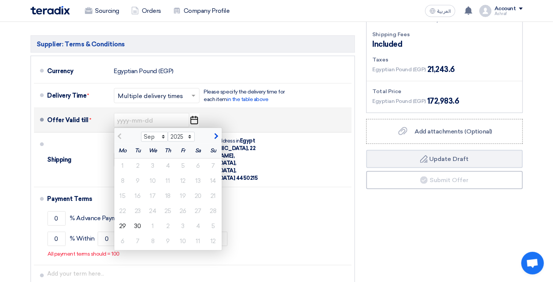
click at [215, 135] on span "button" at bounding box center [215, 136] width 4 height 7
select select "10"
click at [197, 164] on div "4" at bounding box center [198, 166] width 15 height 15
type input "[DATE]"
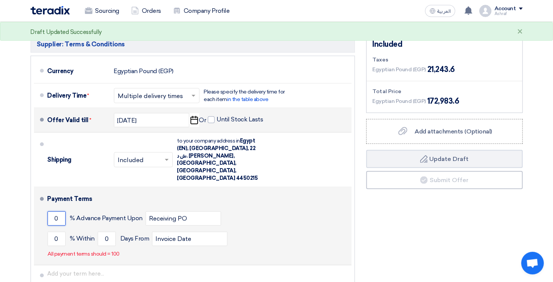
click at [57, 212] on input "0" at bounding box center [57, 219] width 18 height 14
drag, startPoint x: 57, startPoint y: 204, endPoint x: 43, endPoint y: 202, distance: 13.7
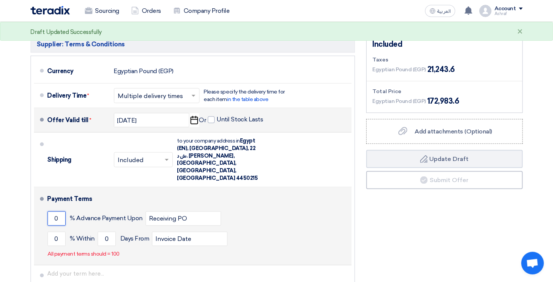
click at [43, 202] on li "Payment Terms 0 % Advance Payment Upon Receiving PO 0 % Within 0" at bounding box center [193, 227] width 318 height 78
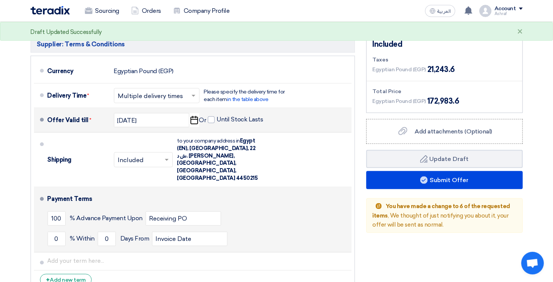
click at [43, 202] on li "Payment Terms 100 % Advance Payment Upon Receiving PO 0 % Within 0" at bounding box center [193, 220] width 318 height 65
click at [52, 212] on input "100" at bounding box center [57, 219] width 18 height 14
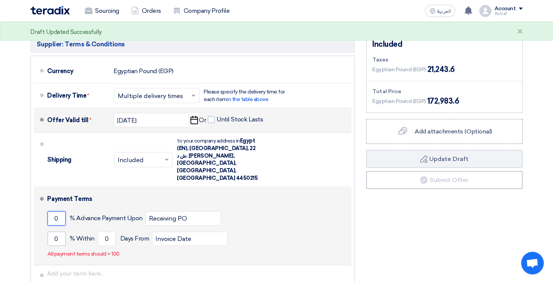
type input "0"
click at [55, 232] on input "0" at bounding box center [57, 239] width 18 height 14
type input "100"
click at [104, 232] on input "0" at bounding box center [107, 239] width 18 height 14
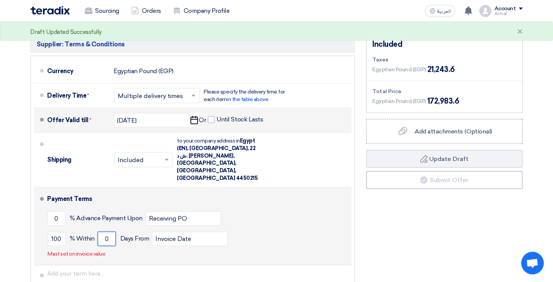
click at [104, 232] on input "0" at bounding box center [107, 239] width 18 height 14
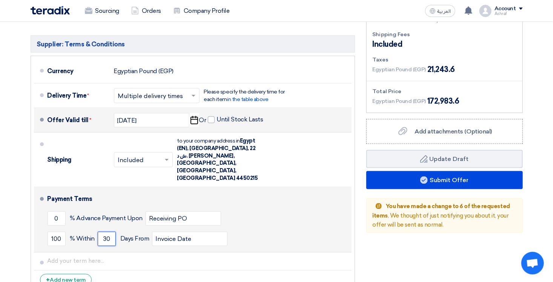
type input "30"
click at [282, 211] on div "0 % Advance Payment Upon Receiving PO" at bounding box center [198, 219] width 301 height 20
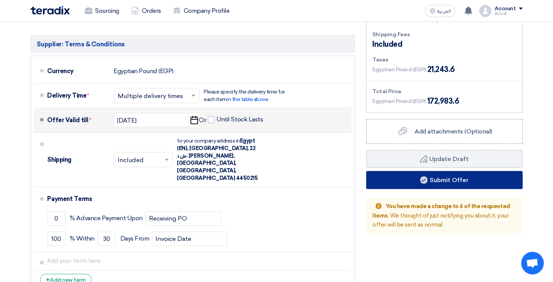
click at [428, 177] on button "Submit Offer" at bounding box center [444, 180] width 157 height 18
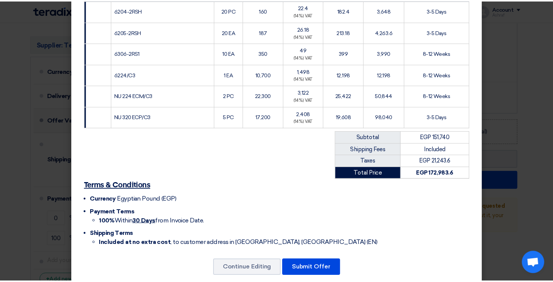
scroll to position [194, 0]
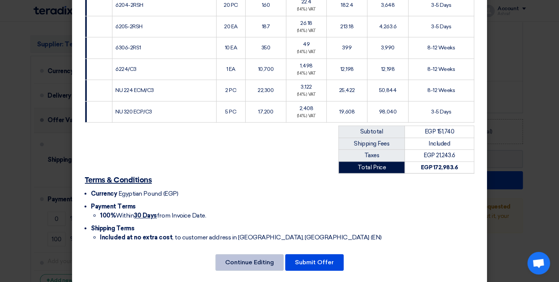
click at [258, 255] on button "Continue Editing" at bounding box center [249, 262] width 68 height 17
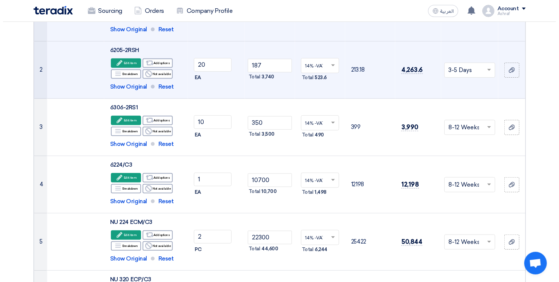
scroll to position [151, 0]
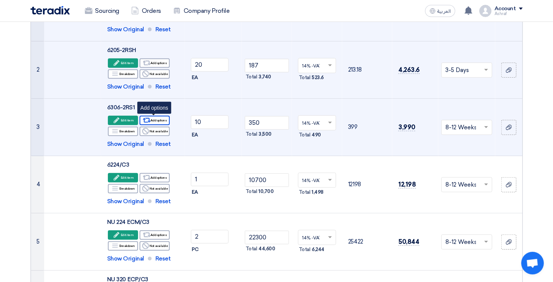
click at [159, 122] on div "Alternative Add options" at bounding box center [155, 120] width 30 height 9
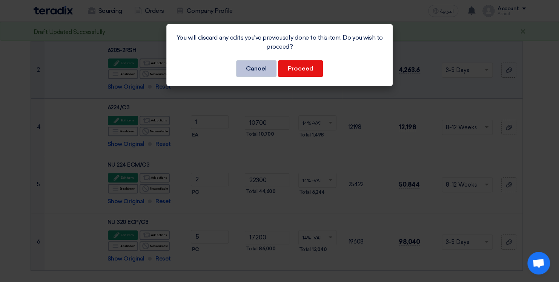
click at [266, 70] on button "Cancel" at bounding box center [256, 68] width 40 height 17
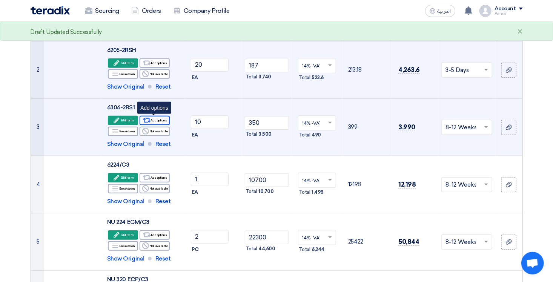
click at [150, 118] on icon "Alternative" at bounding box center [147, 121] width 8 height 8
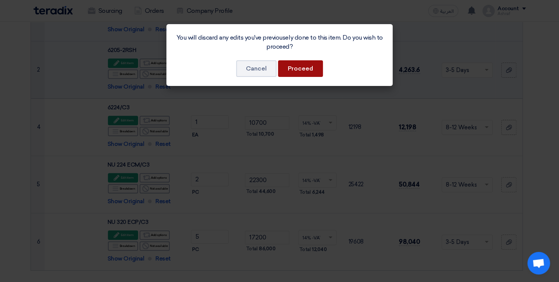
click at [307, 71] on button "Proceed" at bounding box center [300, 68] width 45 height 17
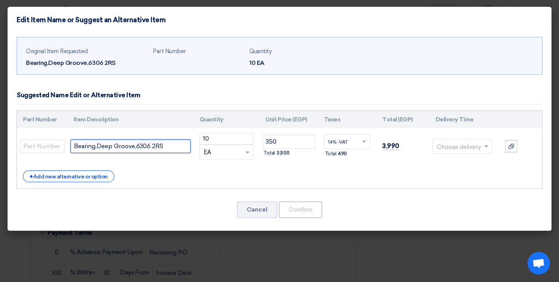
click at [122, 146] on input "Bearing,Deep Groove,6306 2RS" at bounding box center [131, 147] width 120 height 14
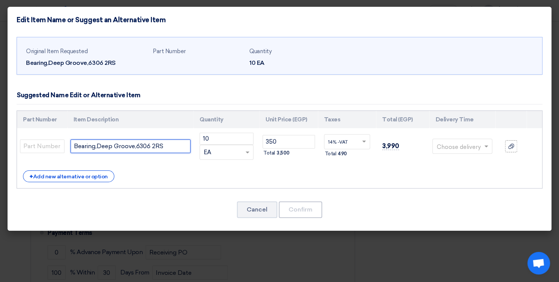
click at [122, 146] on input "Bearing,Deep Groove,6306 2RS" at bounding box center [131, 147] width 120 height 14
click at [134, 150] on input "text" at bounding box center [131, 147] width 120 height 14
paste input "6306-2RS1"
click at [463, 143] on input "text" at bounding box center [458, 147] width 43 height 12
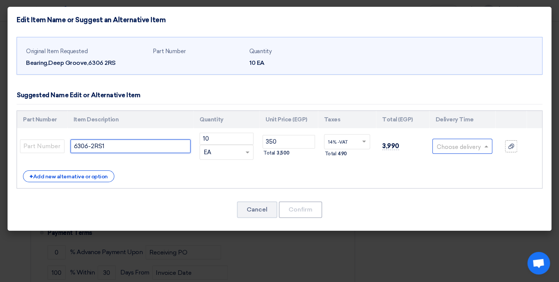
type input "6306-2RS1"
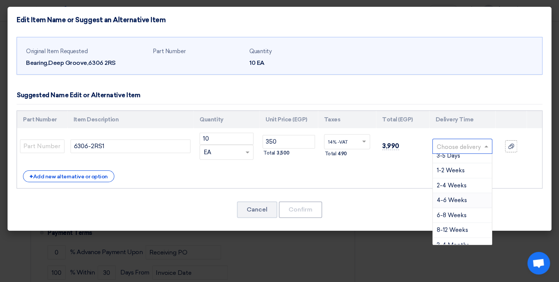
scroll to position [38, 0]
click at [465, 214] on span "8-12 Weeks" at bounding box center [452, 212] width 31 height 7
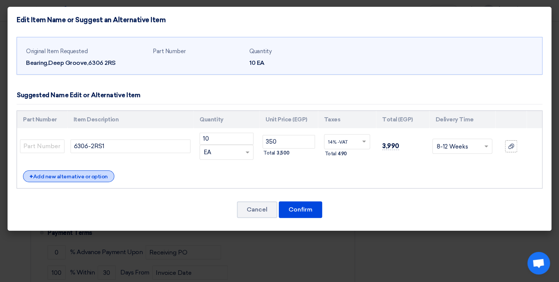
click at [83, 175] on div "+ Add new alternative or option" at bounding box center [68, 177] width 91 height 12
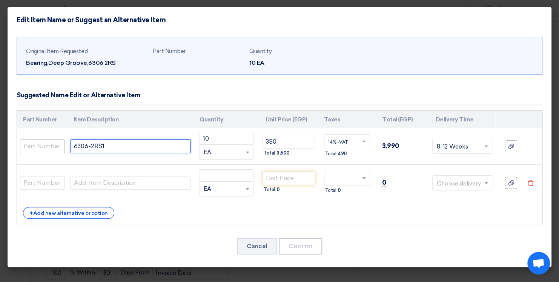
drag, startPoint x: 113, startPoint y: 145, endPoint x: 62, endPoint y: 142, distance: 50.7
click at [62, 142] on tr "6306-2RS1 10 RFQ_STEP1.ITEMS.2.TYPE_PLACEHOLDER × EA" at bounding box center [279, 146] width 525 height 37
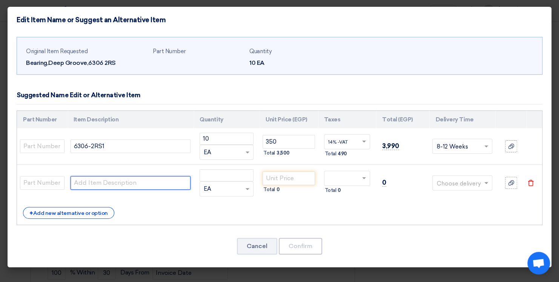
click at [93, 185] on input "text" at bounding box center [131, 183] width 120 height 14
paste input "6306-2RS1"
type input "6306-2RS1/C3"
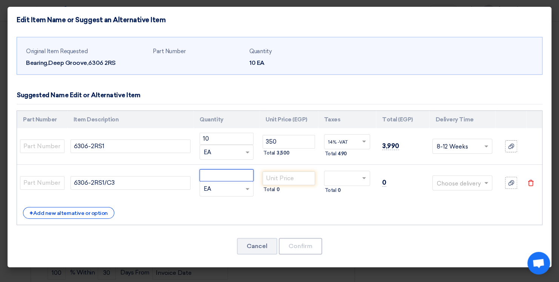
click at [233, 177] on input "number" at bounding box center [227, 175] width 54 height 12
type input "10"
click at [285, 179] on input "number" at bounding box center [289, 179] width 52 height 14
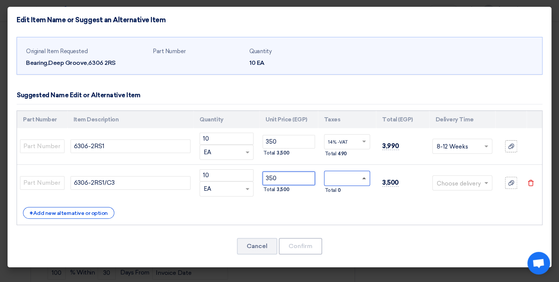
type input "350"
click at [363, 178] on span at bounding box center [364, 178] width 4 height 2
click at [345, 196] on div "14% -VAT" at bounding box center [347, 192] width 45 height 13
click at [449, 184] on input "text" at bounding box center [458, 184] width 43 height 12
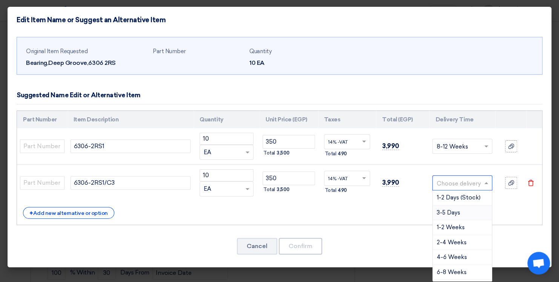
click at [451, 212] on span "3-5 Days" at bounding box center [448, 212] width 23 height 7
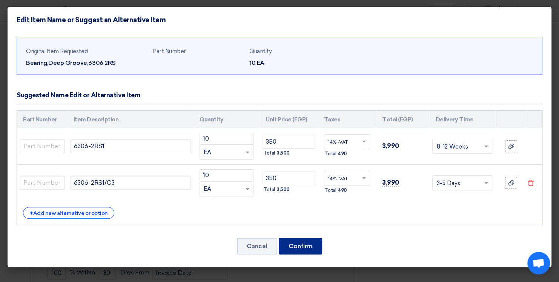
click at [298, 253] on button "Confirm" at bounding box center [300, 246] width 43 height 17
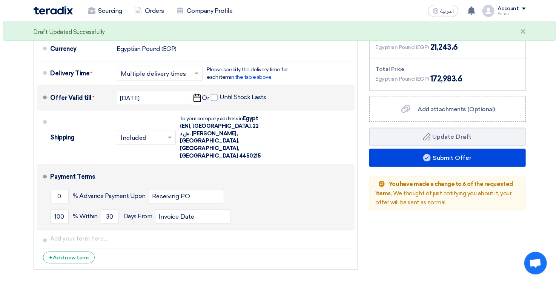
scroll to position [566, 0]
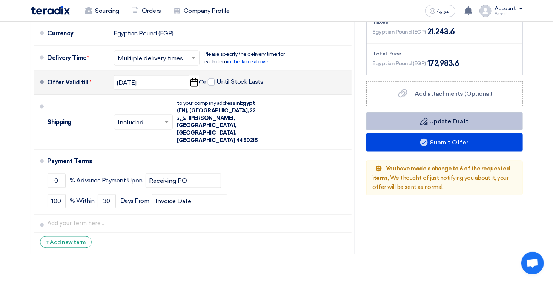
click at [438, 118] on button "Draft Update Draft" at bounding box center [444, 121] width 157 height 18
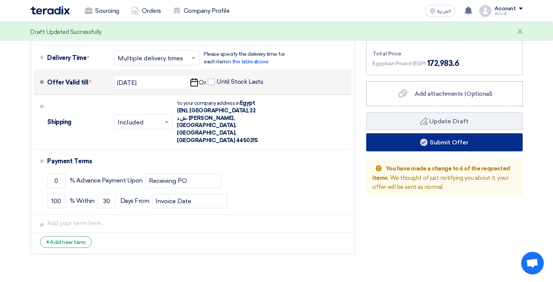
click at [434, 138] on button "Submit Offer" at bounding box center [444, 143] width 157 height 18
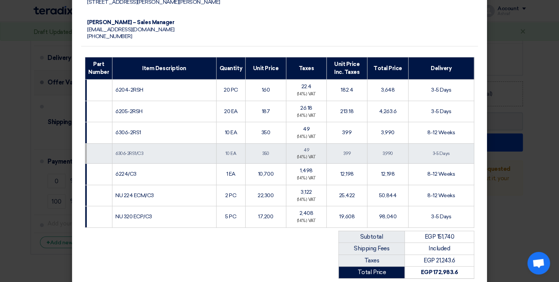
scroll to position [113, 0]
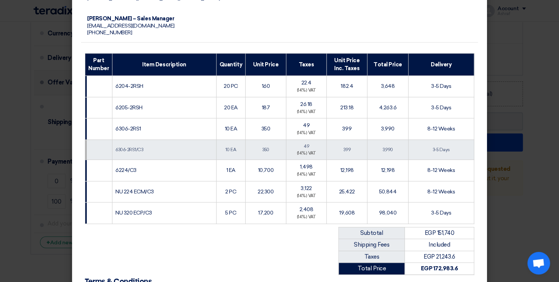
click at [195, 228] on div "[PERSON_NAME] [PERSON_NAME] مركز الخدمات الصناعية [PERSON_NAME] [STREET_ADDRESS…" at bounding box center [279, 123] width 397 height 452
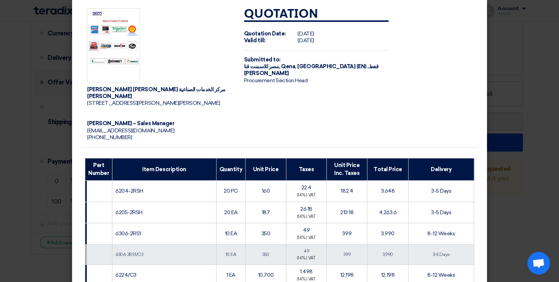
scroll to position [0, 0]
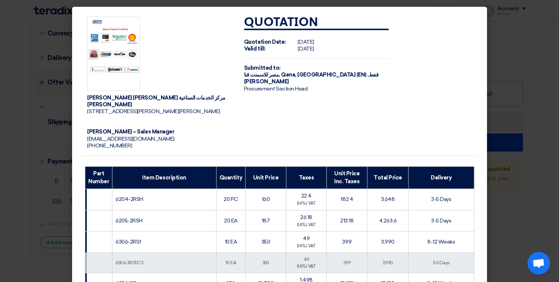
drag, startPoint x: 341, startPoint y: 114, endPoint x: 292, endPoint y: 126, distance: 49.7
click at [292, 126] on td "Quotation Quotation Date: [DATE] Valid till: [DATE] Submitted to: مصر للاسمنت ق…" at bounding box center [316, 83] width 157 height 145
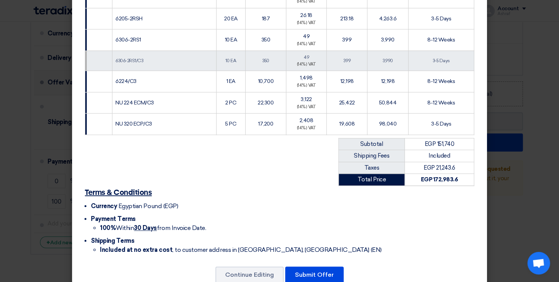
scroll to position [214, 0]
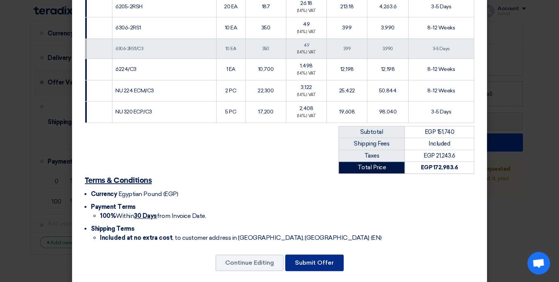
click at [309, 256] on button "Submit Offer" at bounding box center [314, 263] width 58 height 17
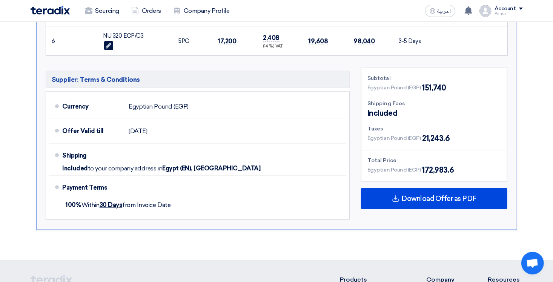
scroll to position [415, 0]
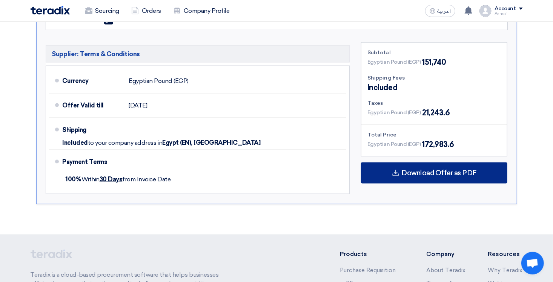
click at [440, 172] on span "Download Offer as PDF" at bounding box center [439, 173] width 75 height 7
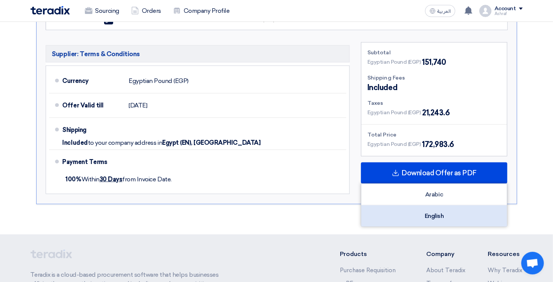
click at [437, 219] on div "English" at bounding box center [435, 216] width 146 height 21
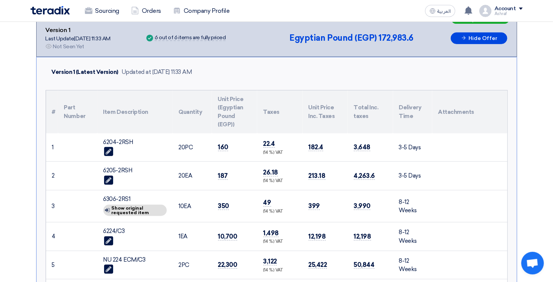
scroll to position [38, 0]
